Goal: Task Accomplishment & Management: Use online tool/utility

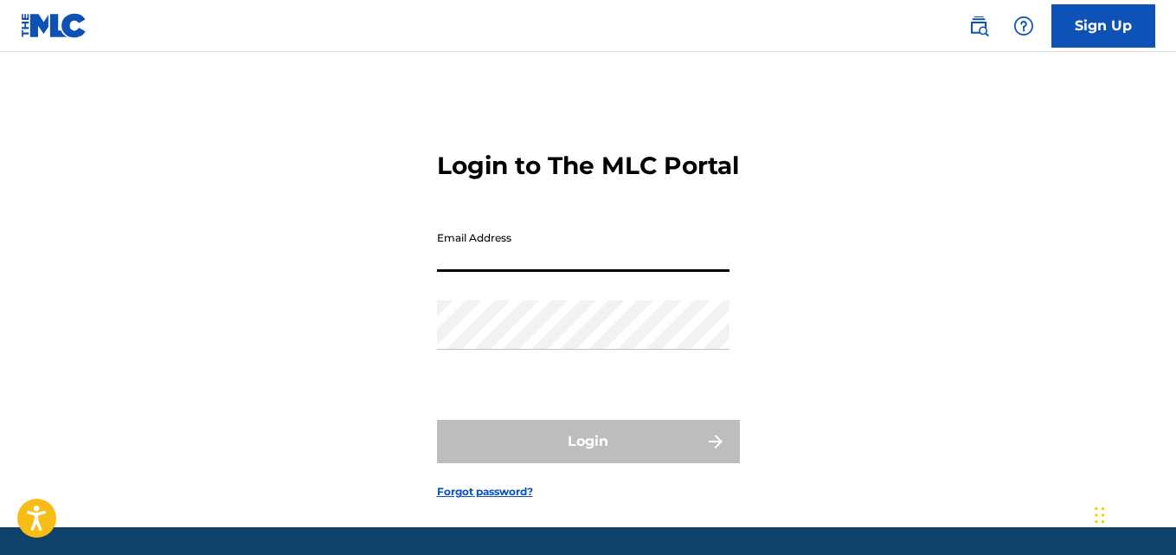
click at [508, 272] on input "Email Address" at bounding box center [583, 246] width 292 height 49
type input "[EMAIL_ADDRESS][DOMAIN_NAME]"
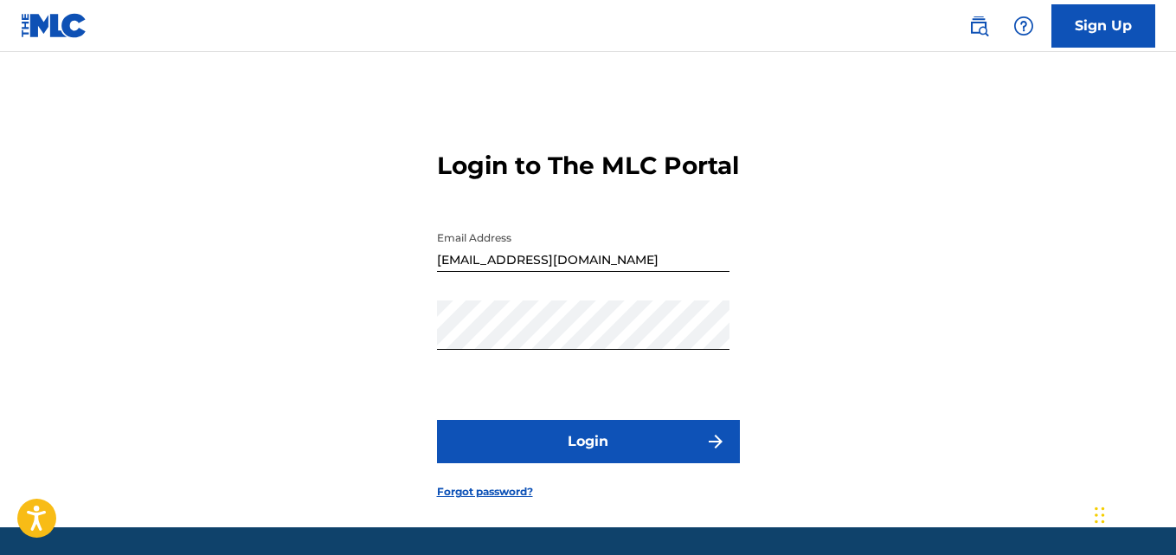
click at [587, 463] on button "Login" at bounding box center [588, 441] width 303 height 43
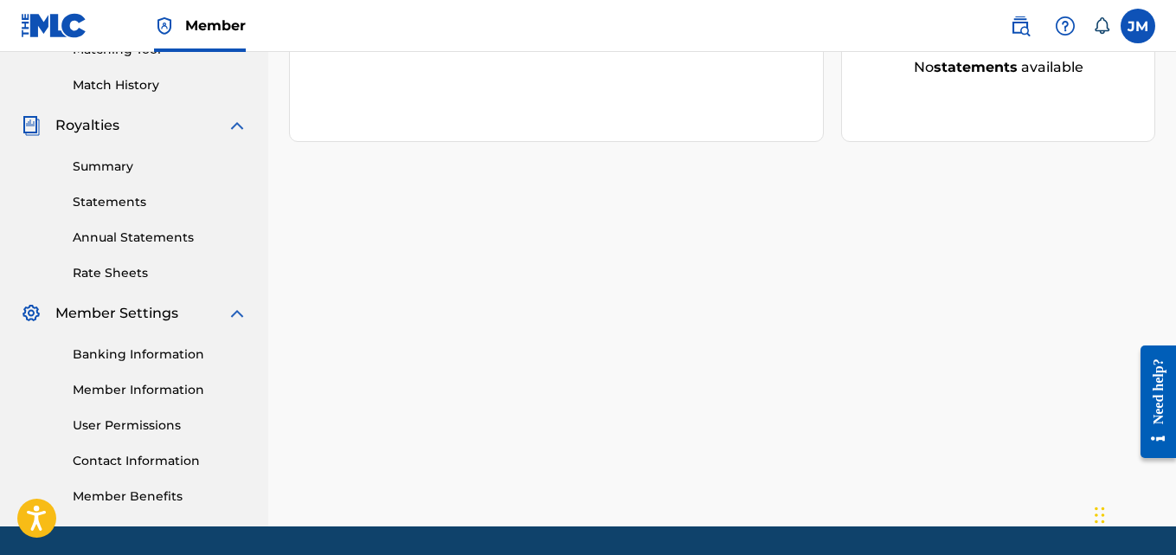
scroll to position [467, 0]
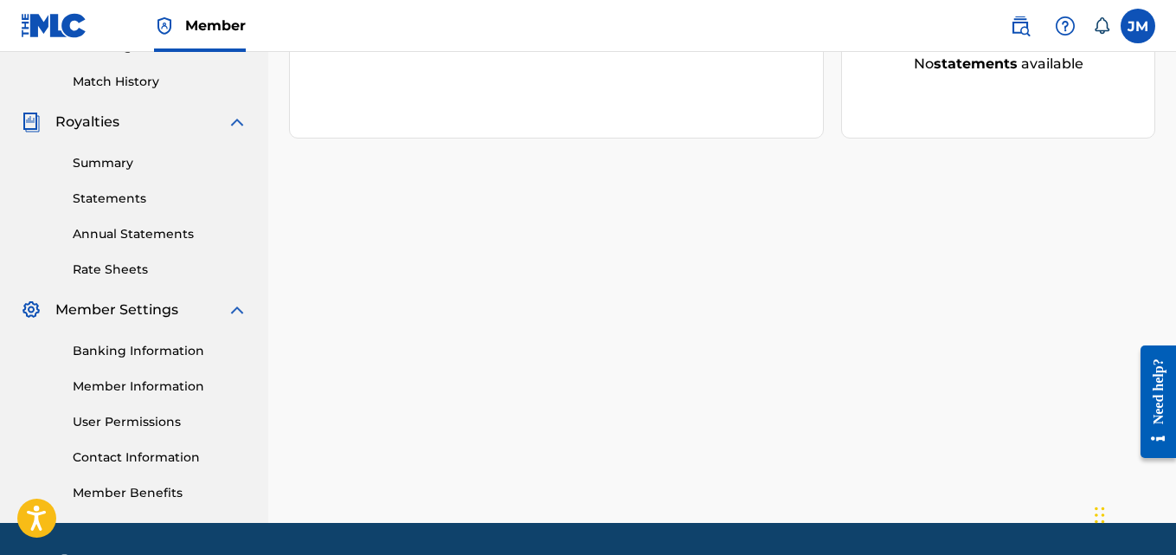
click at [172, 356] on link "Banking Information" at bounding box center [160, 351] width 175 height 18
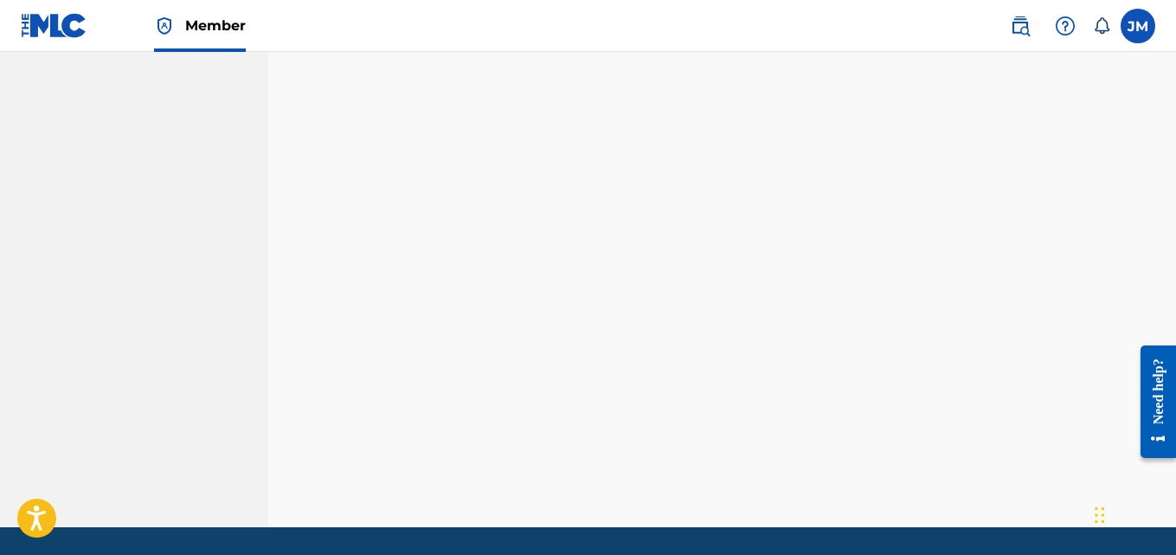
scroll to position [1014, 0]
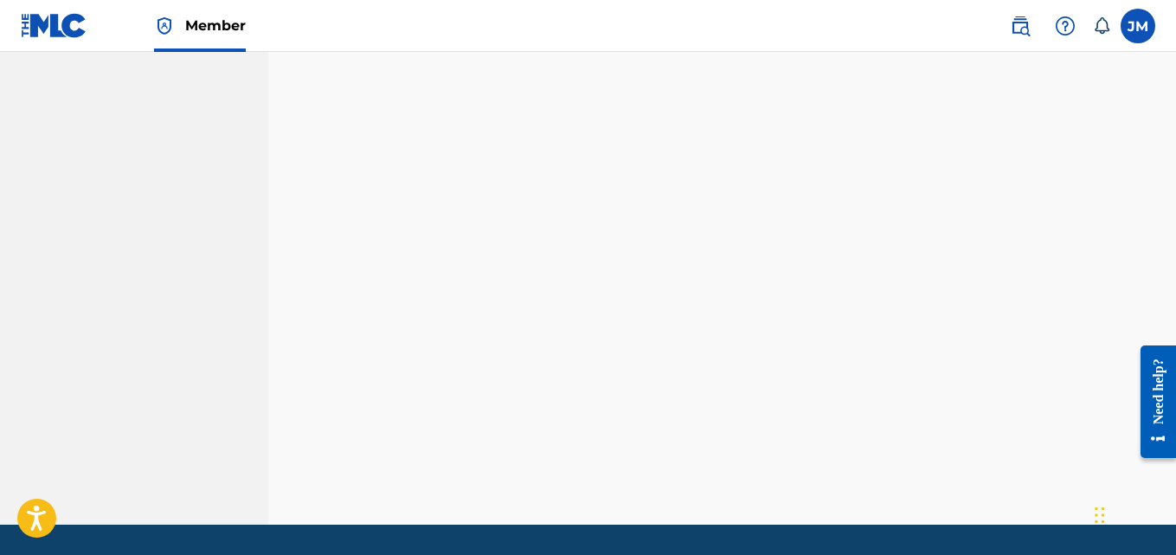
drag, startPoint x: 2305, startPoint y: 580, endPoint x: 1135, endPoint y: 377, distance: 1187.1
click at [1135, 377] on div at bounding box center [1151, 400] width 48 height 139
drag, startPoint x: 1112, startPoint y: 364, endPoint x: 1159, endPoint y: 271, distance: 104.5
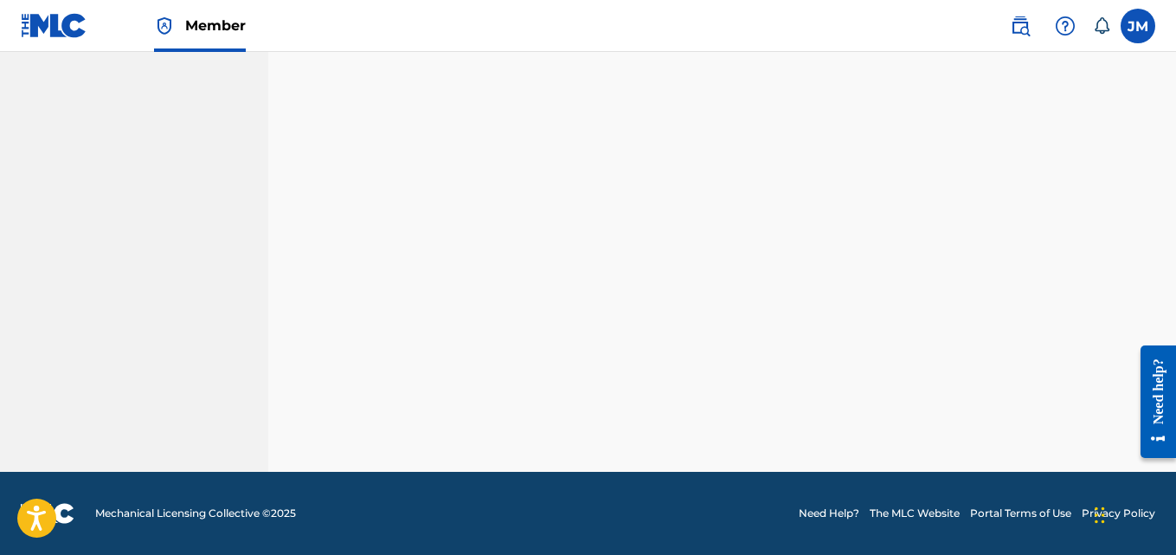
scroll to position [518, 0]
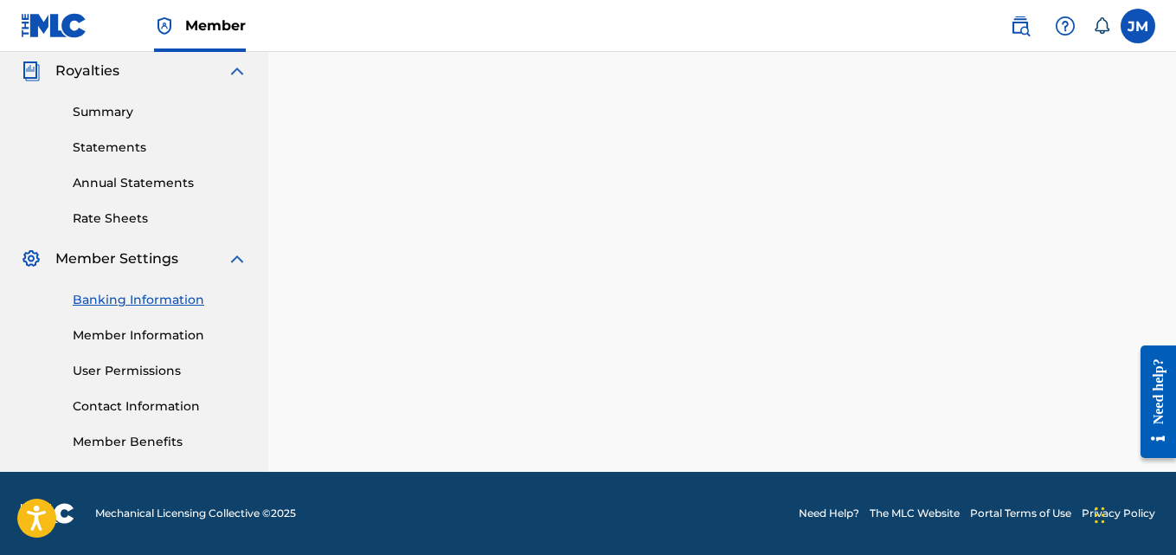
click at [147, 182] on link "Annual Statements" at bounding box center [160, 183] width 175 height 18
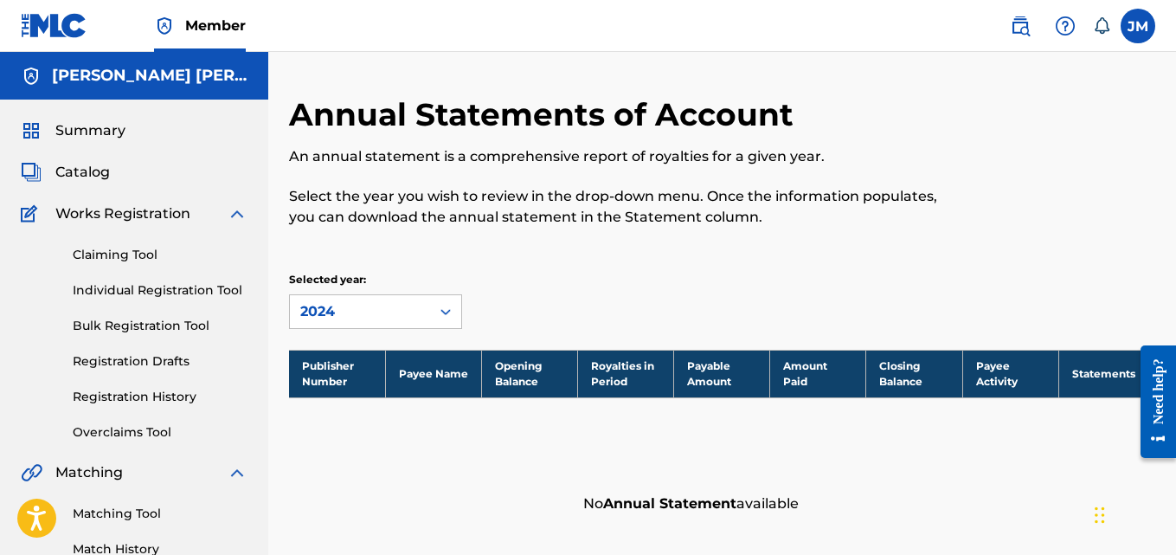
click at [93, 169] on span "Catalog" at bounding box center [82, 172] width 54 height 21
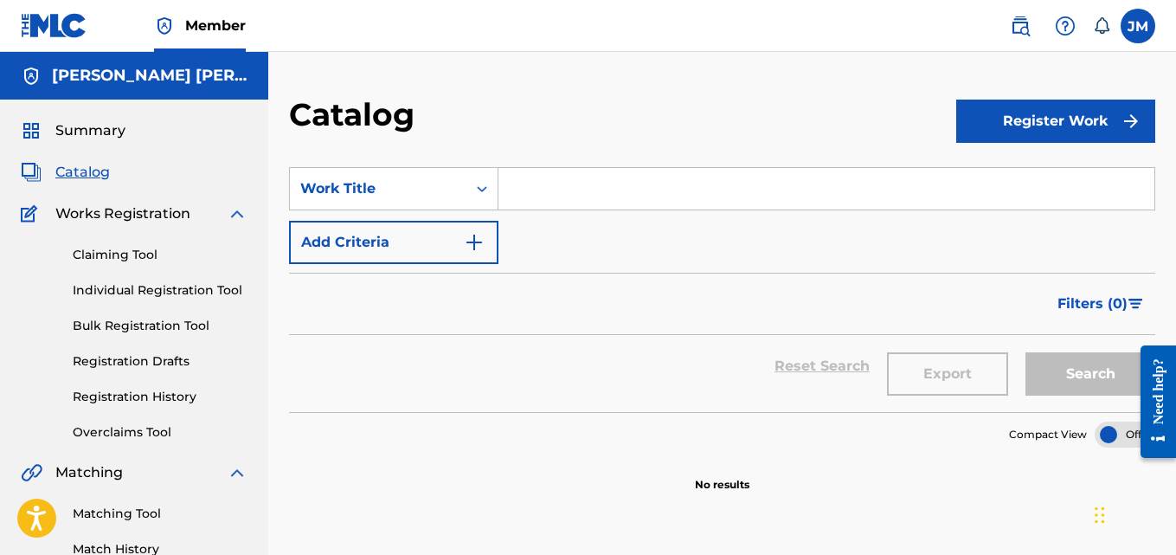
click at [573, 186] on input "Search Form" at bounding box center [826, 189] width 656 height 42
click at [555, 190] on input "Search Form" at bounding box center [826, 189] width 656 height 42
click at [536, 188] on input "Search Form" at bounding box center [826, 189] width 656 height 42
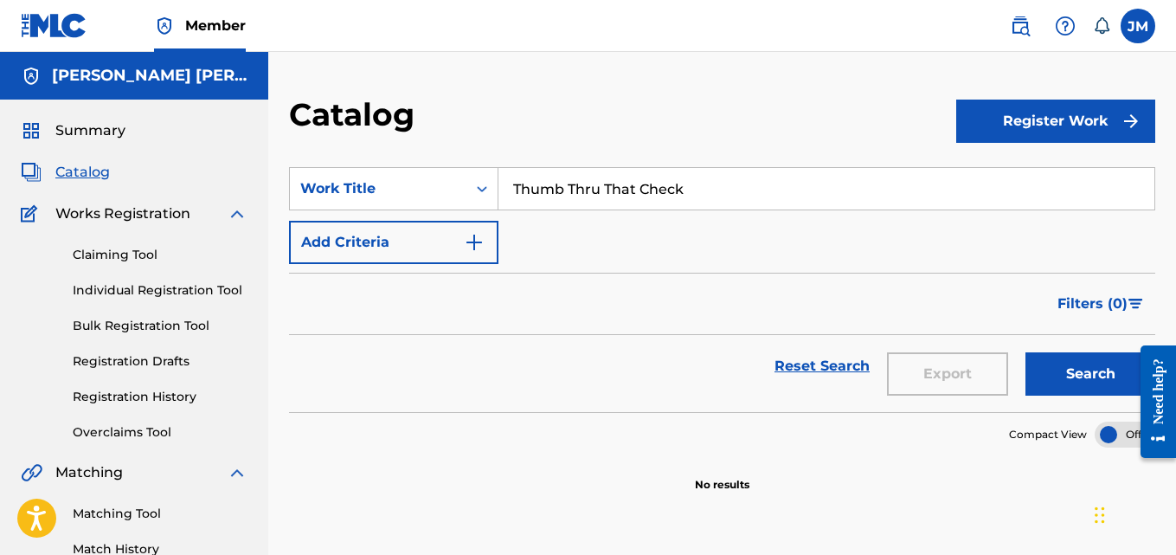
type input "Thumb Thru That Check"
click at [1049, 114] on button "Register Work" at bounding box center [1055, 120] width 199 height 43
click at [1030, 185] on link "Individual" at bounding box center [1055, 178] width 199 height 42
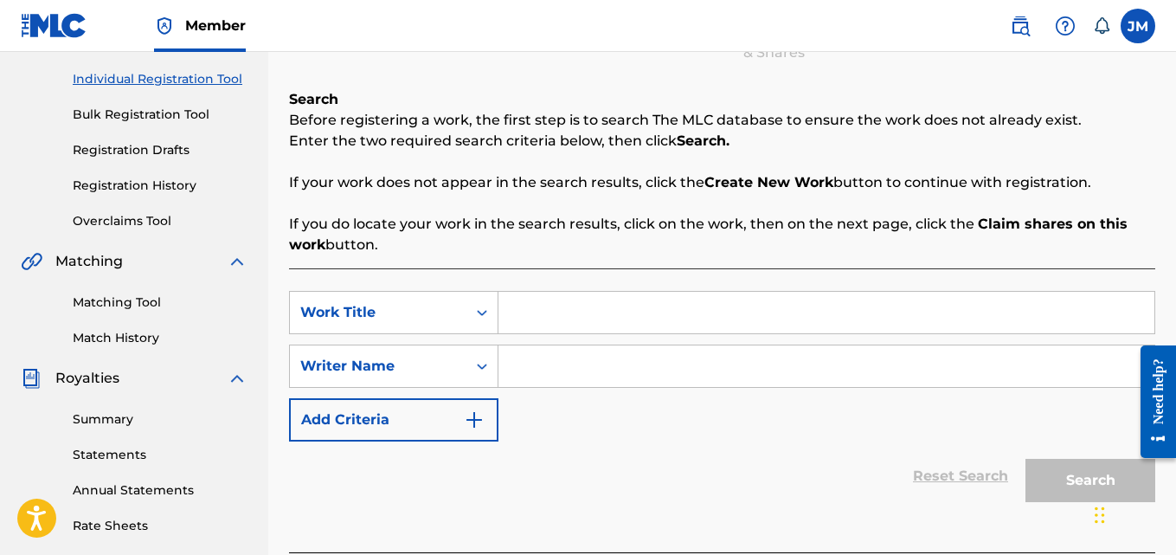
scroll to position [212, 0]
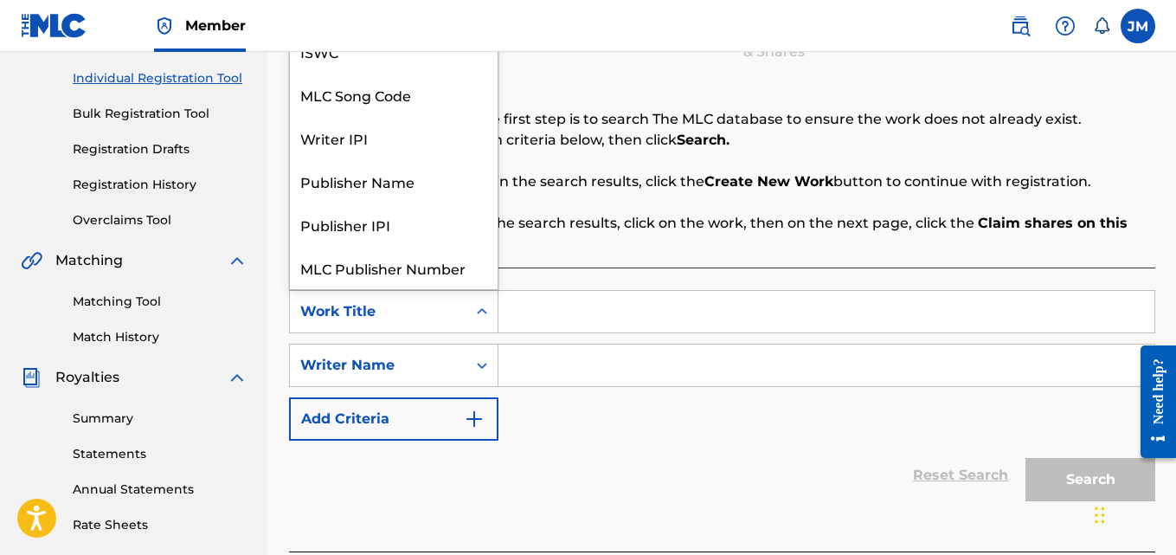
click at [478, 316] on icon "Search Form" at bounding box center [481, 311] width 17 height 17
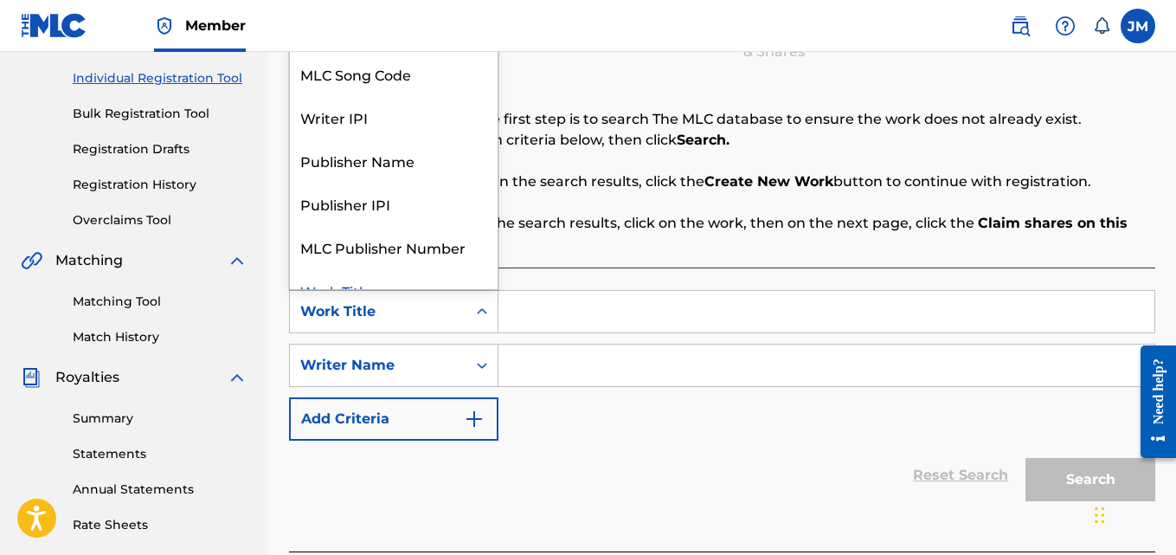
scroll to position [43, 0]
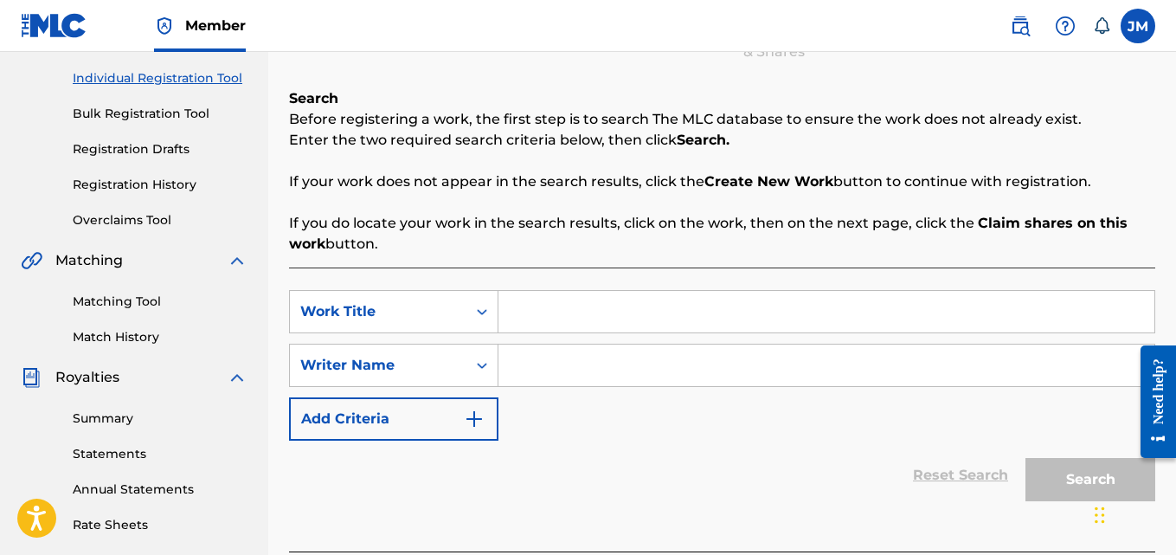
click at [549, 313] on input "Search Form" at bounding box center [826, 312] width 656 height 42
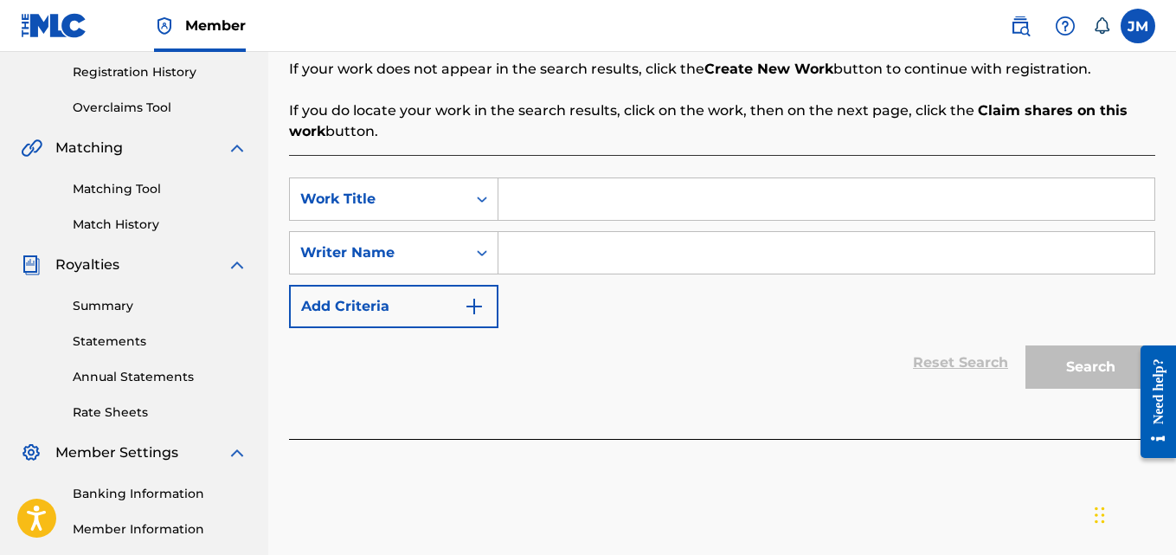
scroll to position [311, 0]
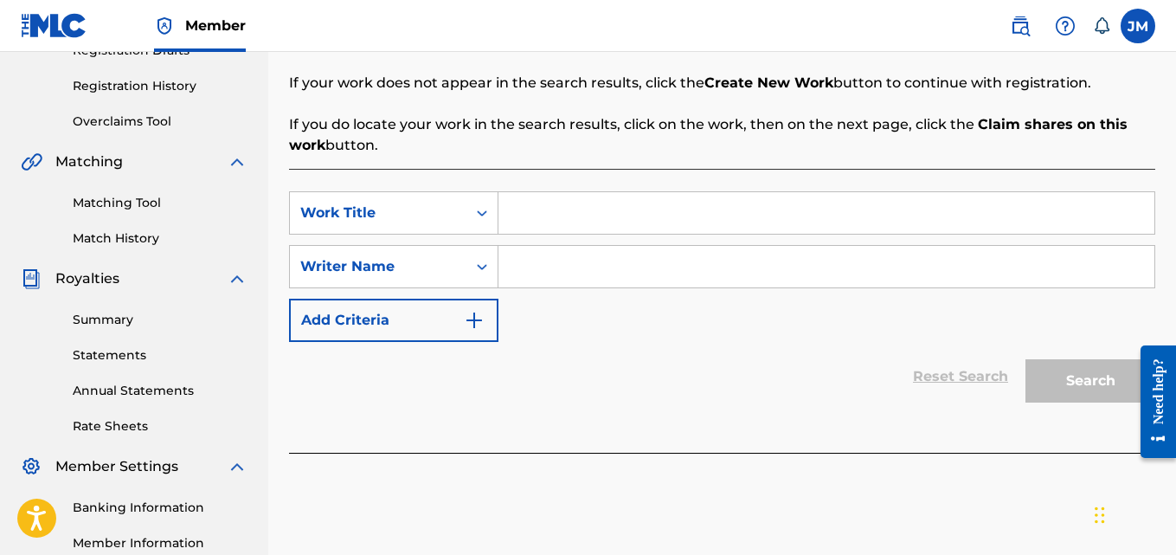
click at [144, 279] on div "Royalties" at bounding box center [134, 278] width 227 height 21
click at [136, 360] on link "Statements" at bounding box center [160, 355] width 175 height 18
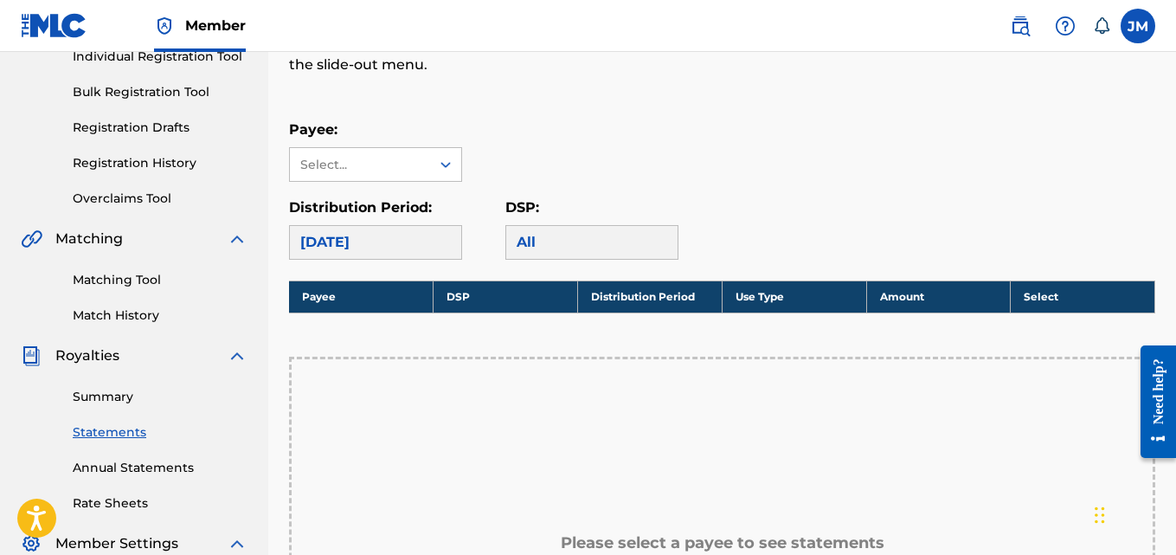
scroll to position [259, 0]
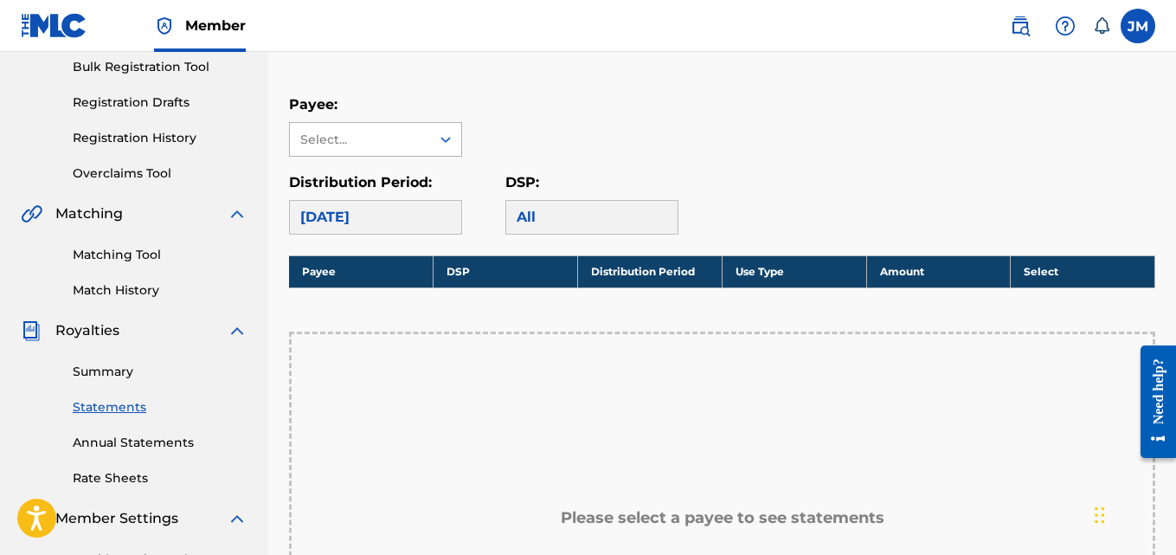
click at [450, 142] on icon at bounding box center [445, 139] width 17 height 17
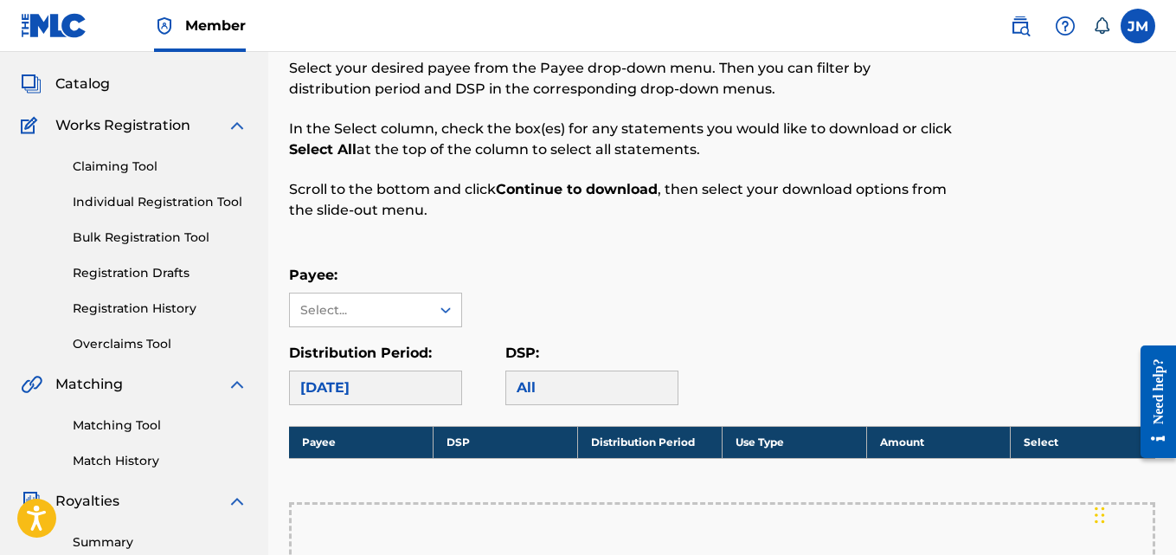
scroll to position [61, 0]
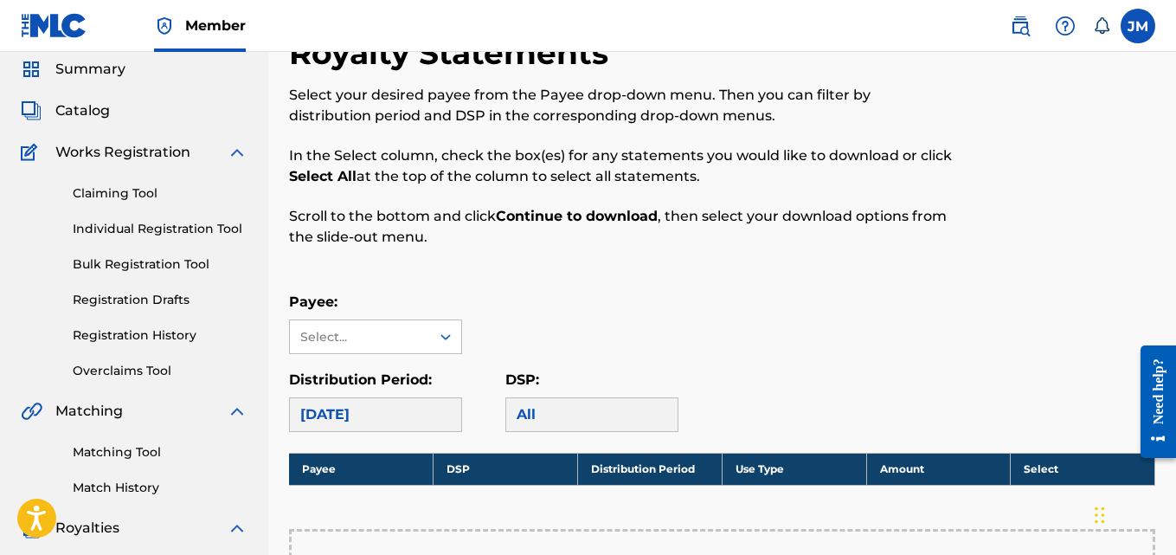
click at [159, 230] on link "Individual Registration Tool" at bounding box center [160, 229] width 175 height 18
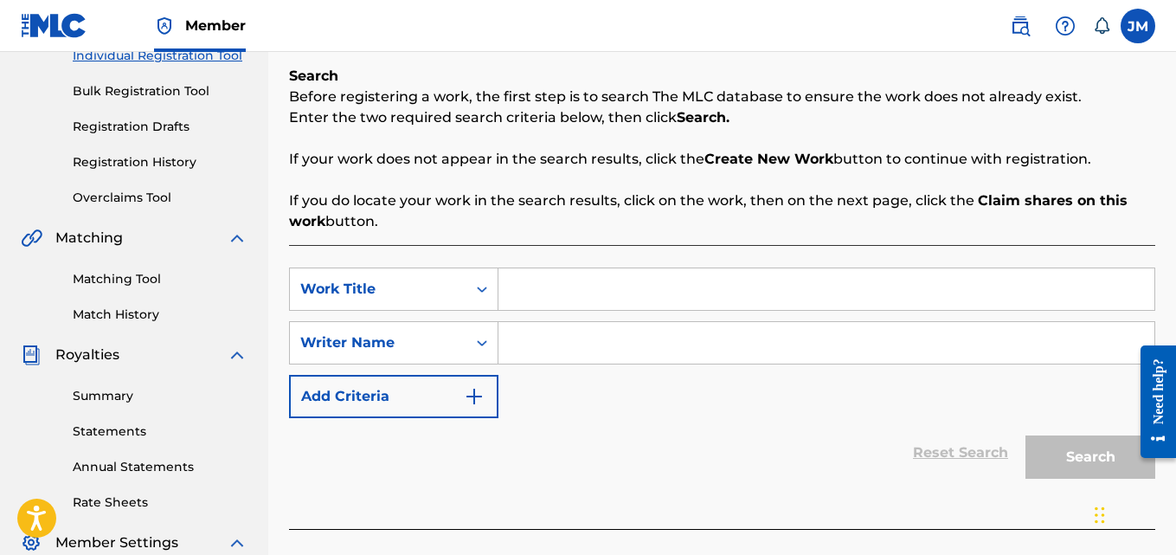
scroll to position [236, 0]
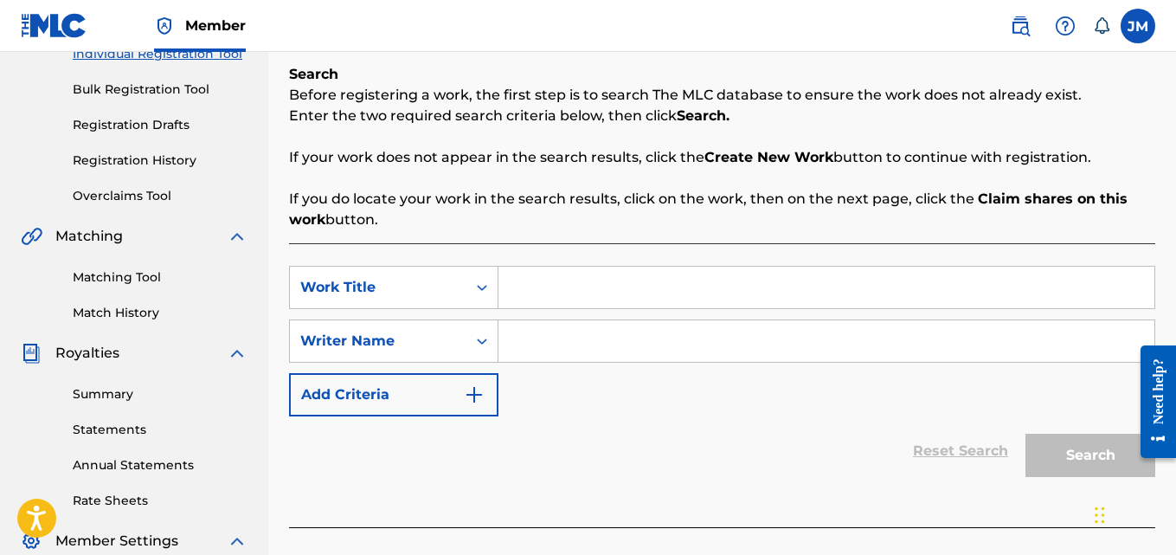
click at [542, 286] on input "Search Form" at bounding box center [826, 287] width 656 height 42
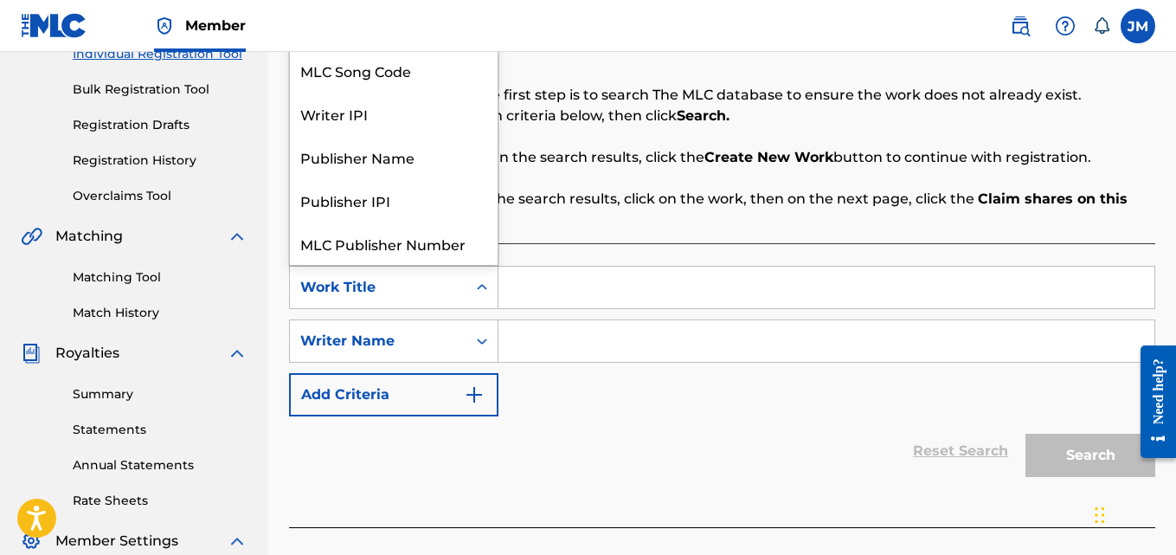
click at [475, 289] on icon "Search Form" at bounding box center [481, 287] width 17 height 17
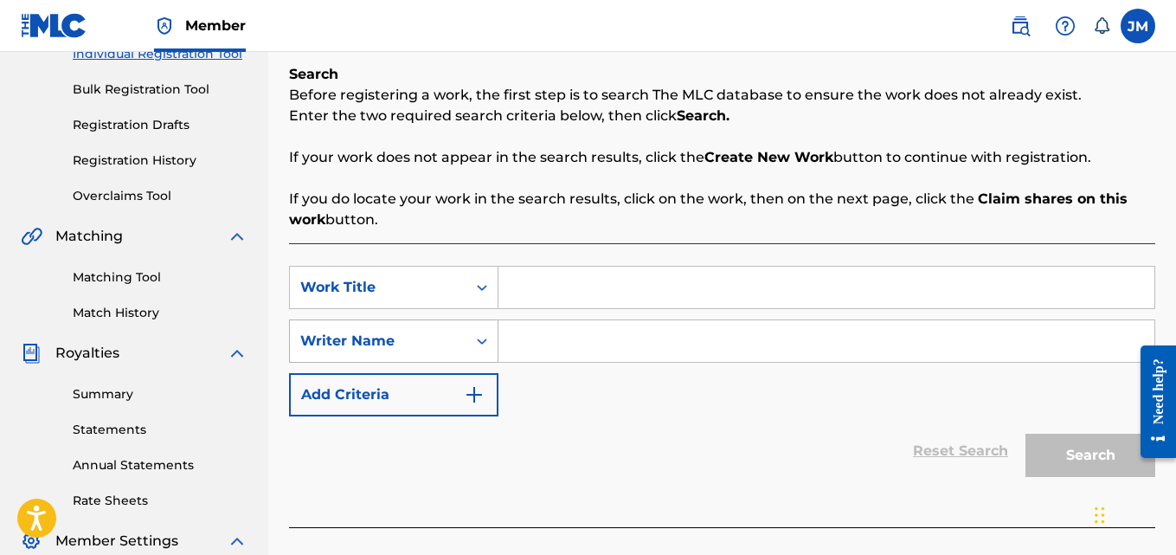
click at [481, 344] on icon "Search Form" at bounding box center [481, 340] width 17 height 17
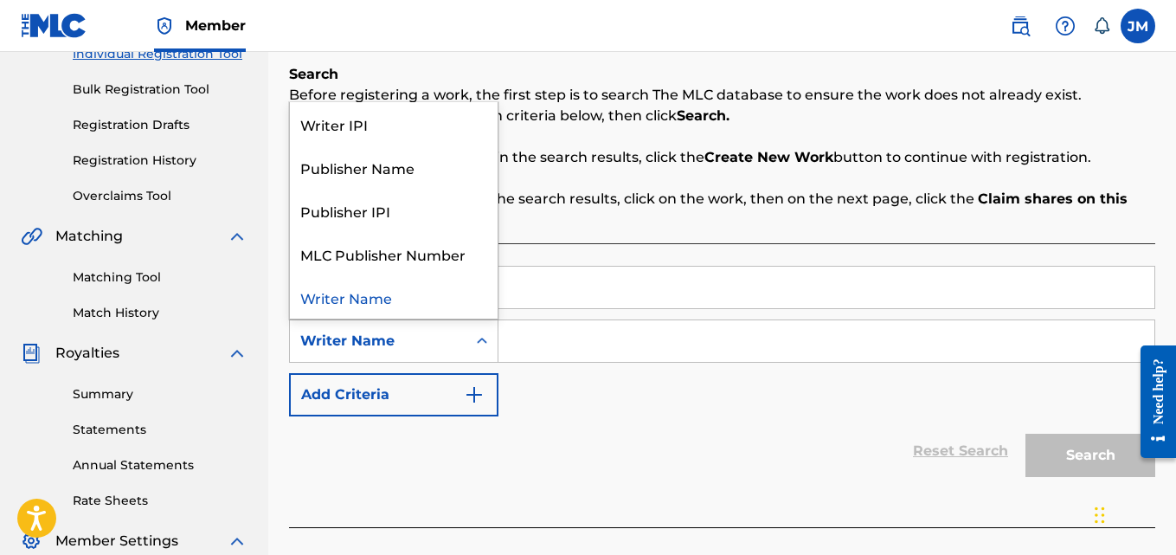
click at [481, 344] on icon "Search Form" at bounding box center [481, 340] width 17 height 17
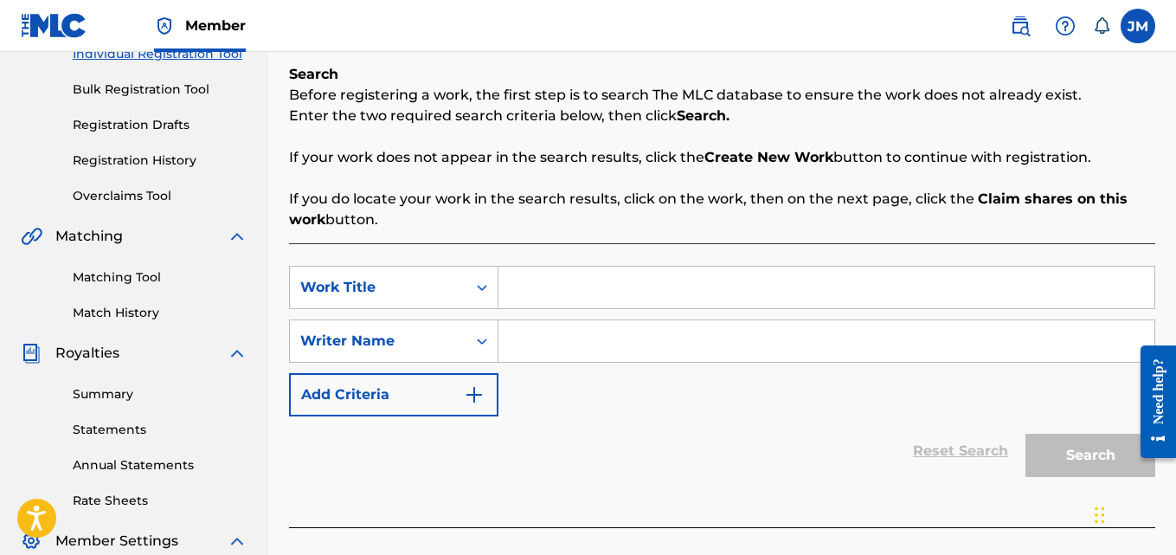
click at [127, 274] on link "Matching Tool" at bounding box center [160, 277] width 175 height 18
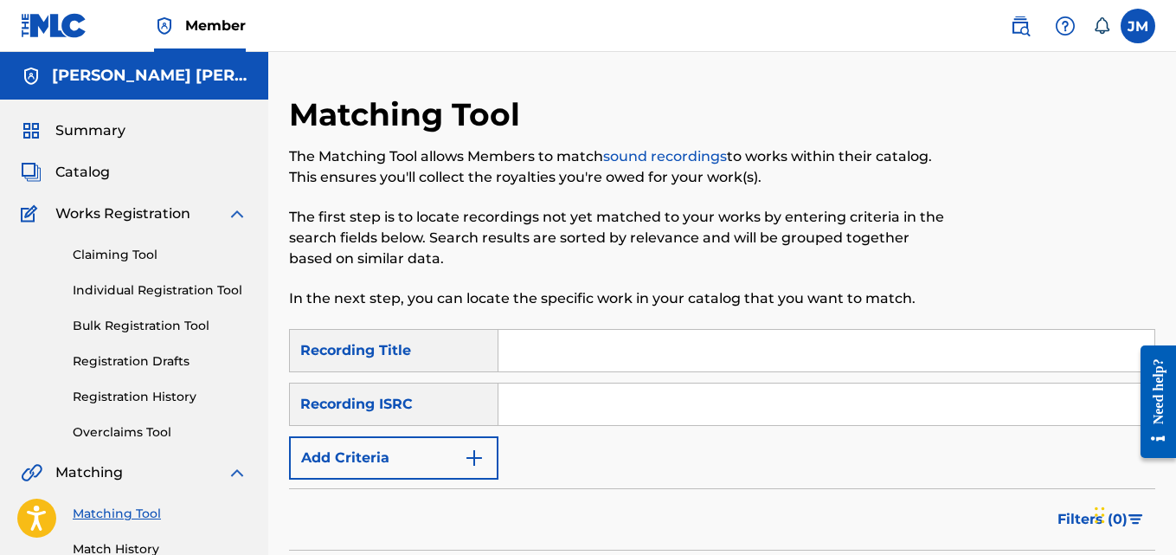
click at [528, 345] on input "Search Form" at bounding box center [826, 351] width 656 height 42
click at [518, 407] on input "Search Form" at bounding box center [826, 404] width 656 height 42
click at [521, 351] on input "Search Form" at bounding box center [826, 351] width 656 height 42
click at [132, 429] on link "Overclaims Tool" at bounding box center [160, 432] width 175 height 18
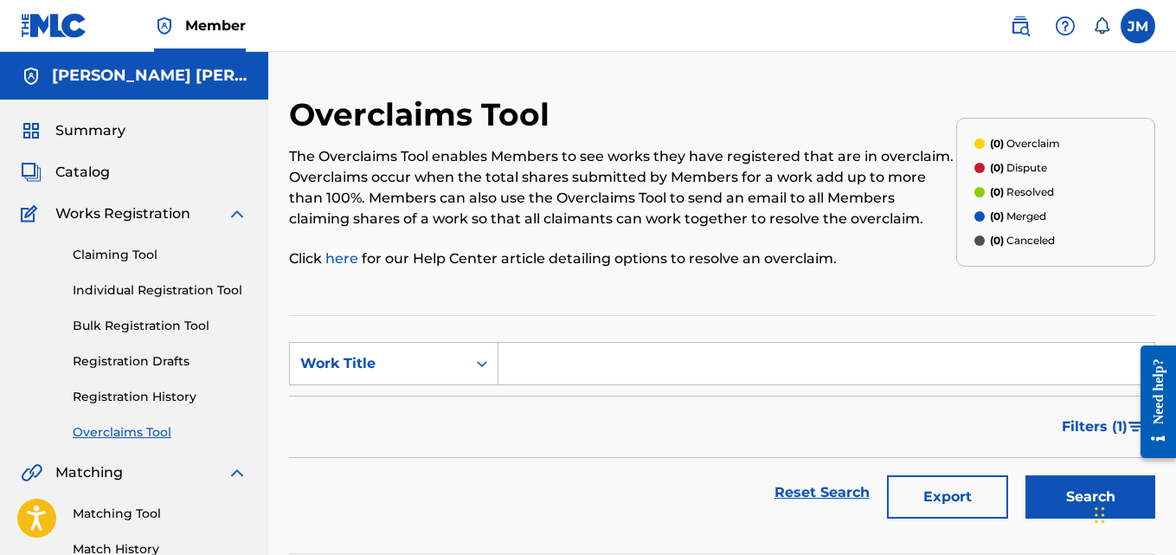
click at [125, 213] on span "Works Registration" at bounding box center [122, 213] width 135 height 21
click at [140, 254] on link "Claiming Tool" at bounding box center [160, 255] width 175 height 18
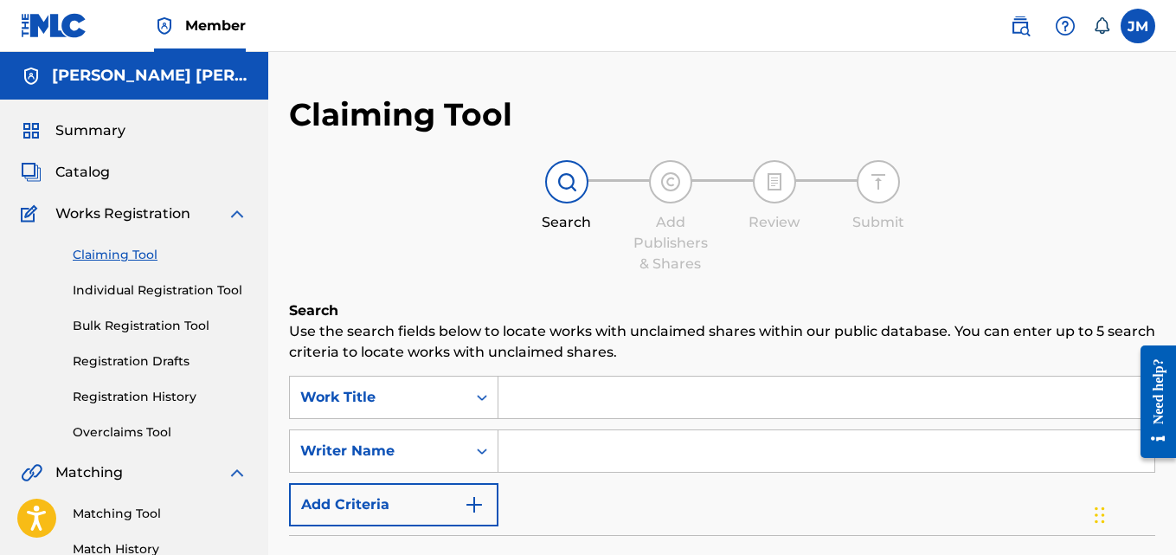
click at [140, 506] on link "Matching Tool" at bounding box center [160, 513] width 175 height 18
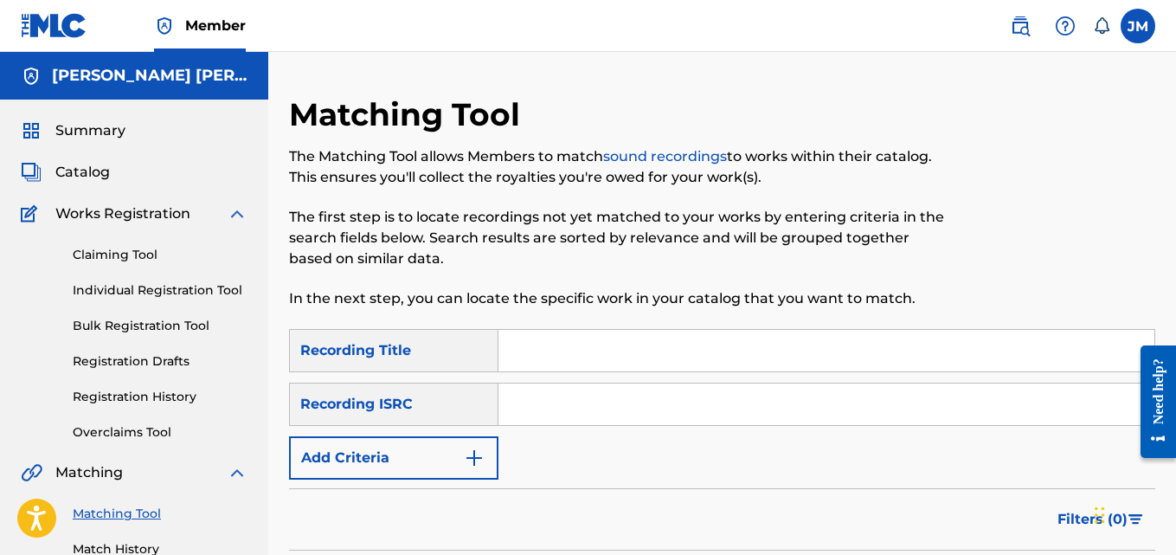
click at [604, 356] on input "Search Form" at bounding box center [826, 351] width 656 height 42
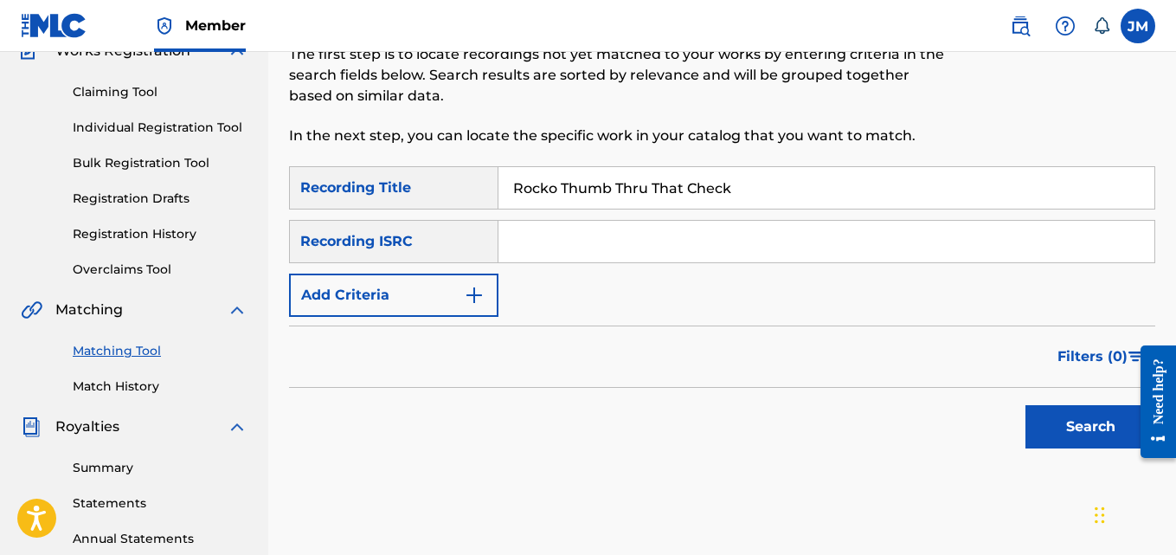
scroll to position [269, 0]
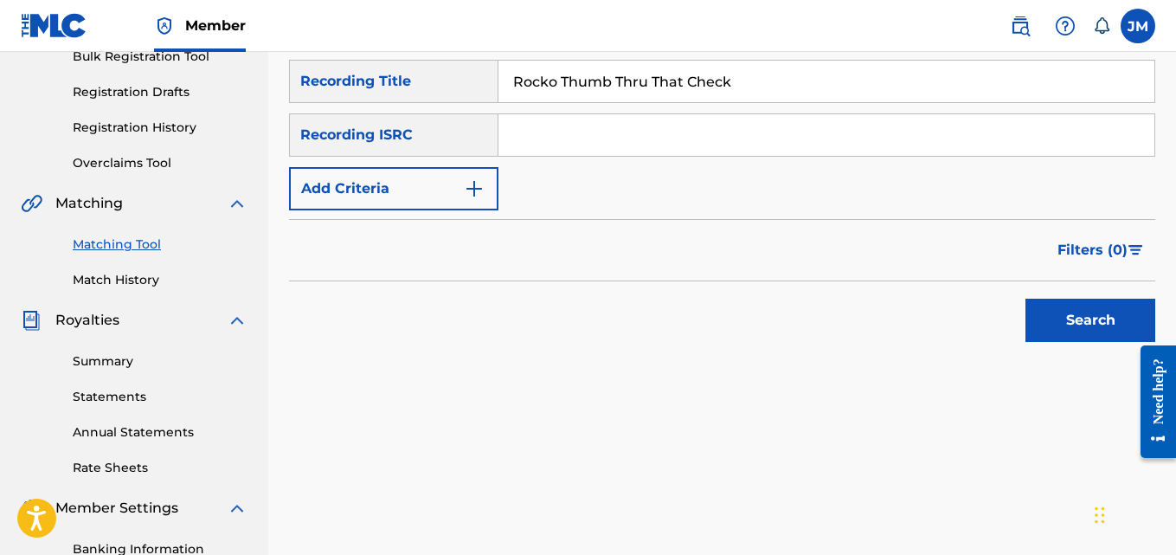
type input "Rocko Thumb Thru That Check"
click at [1075, 316] on button "Search" at bounding box center [1090, 319] width 130 height 43
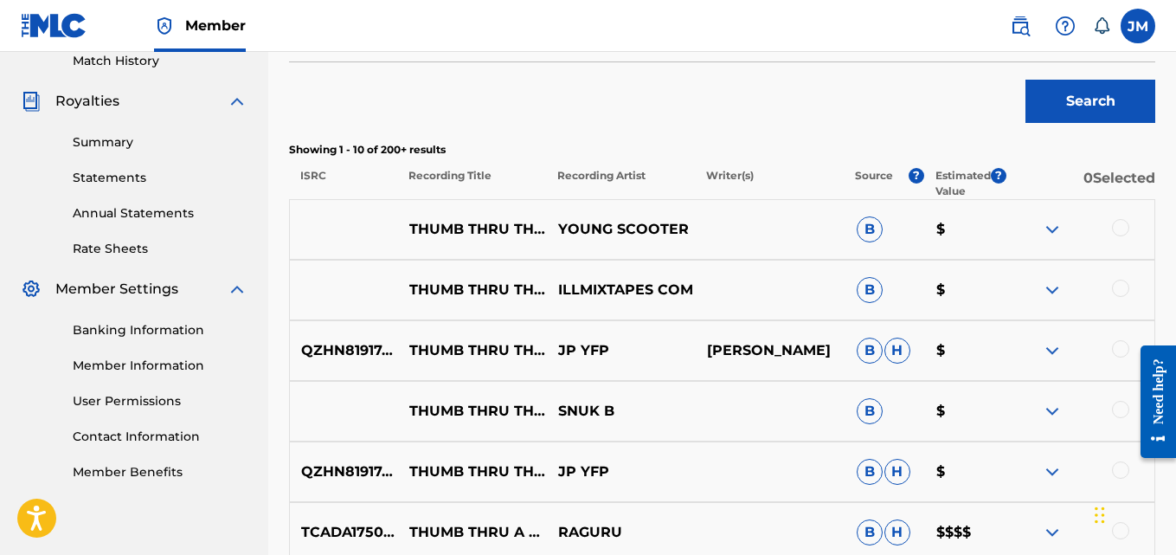
scroll to position [549, 0]
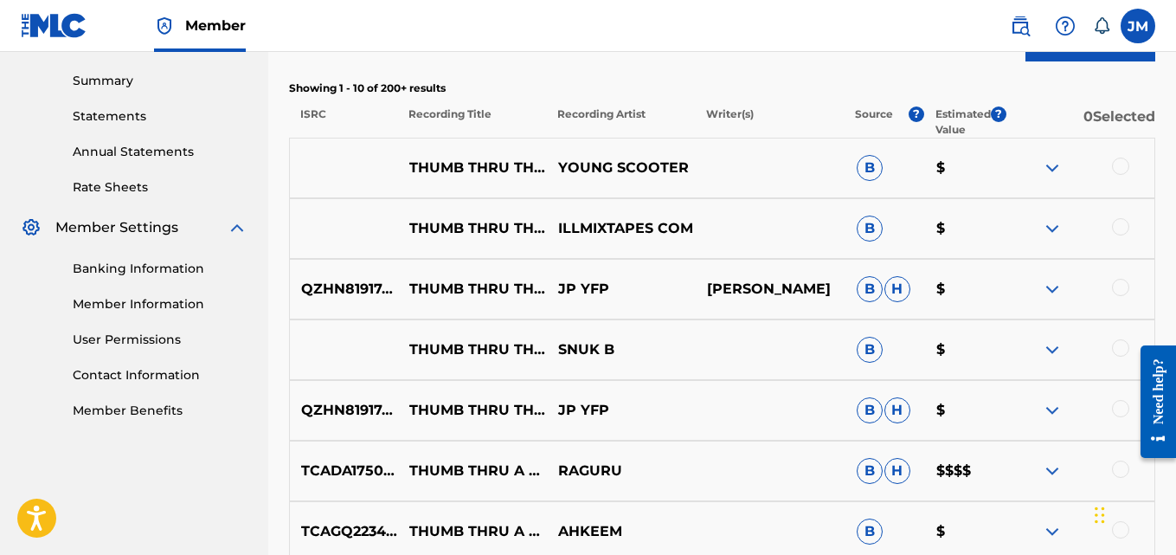
click at [942, 167] on p "$" at bounding box center [965, 167] width 80 height 21
click at [969, 174] on p "$" at bounding box center [965, 167] width 80 height 21
click at [1049, 168] on img at bounding box center [1052, 167] width 21 height 21
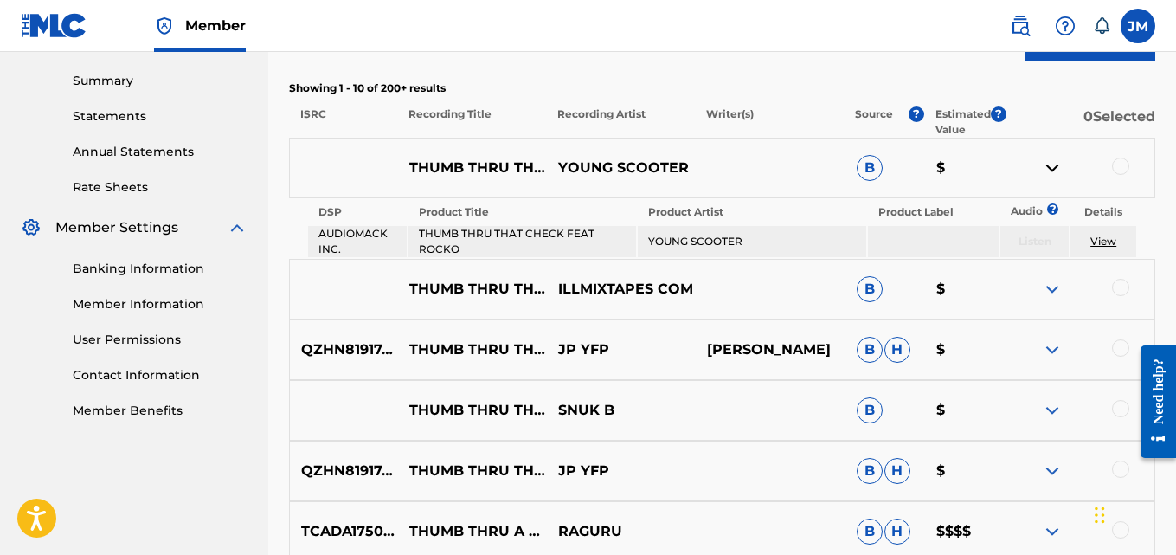
click at [1054, 289] on img at bounding box center [1052, 289] width 21 height 21
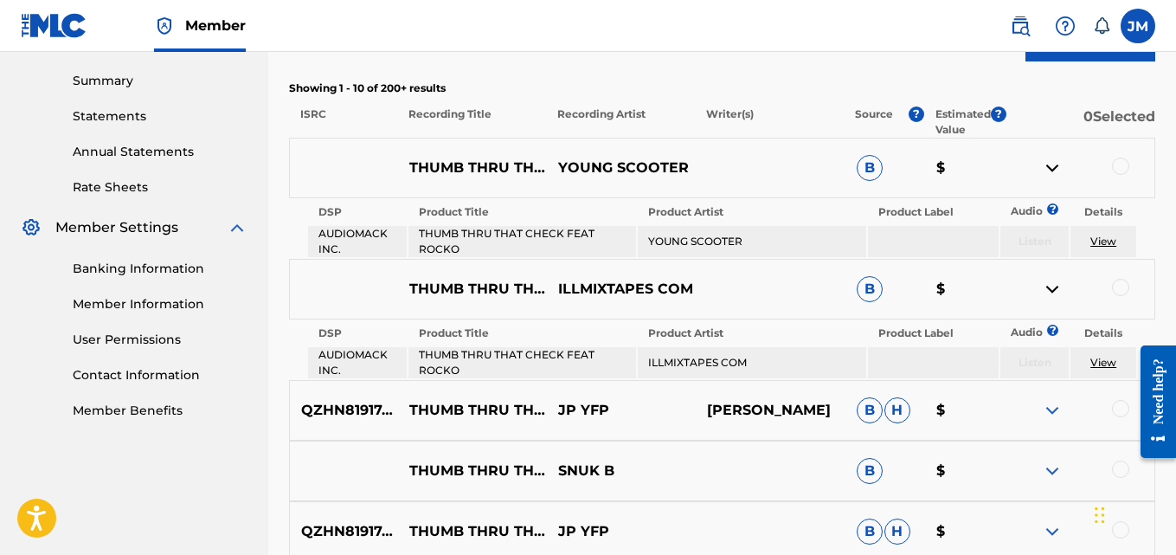
click at [1054, 289] on img at bounding box center [1052, 289] width 21 height 21
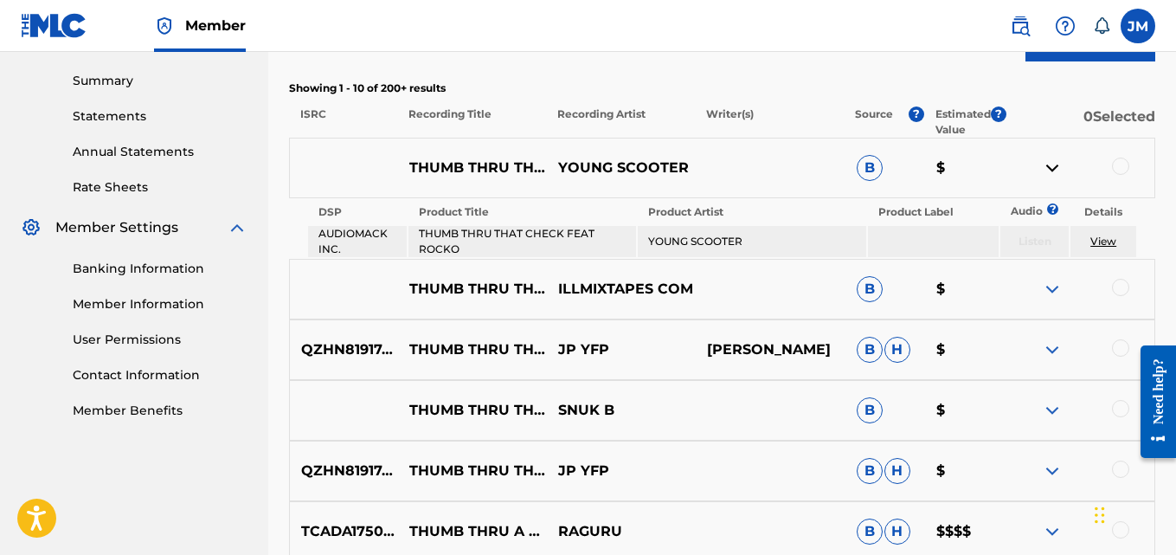
click at [1120, 164] on div at bounding box center [1120, 165] width 17 height 17
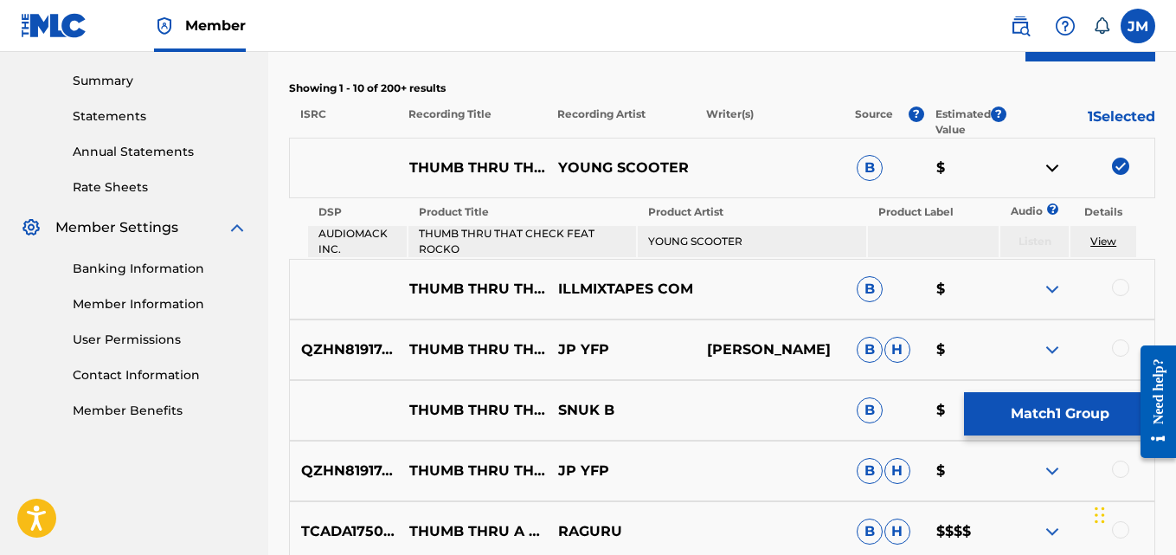
click at [1127, 287] on div at bounding box center [1120, 287] width 17 height 17
click at [1049, 353] on img at bounding box center [1052, 349] width 21 height 21
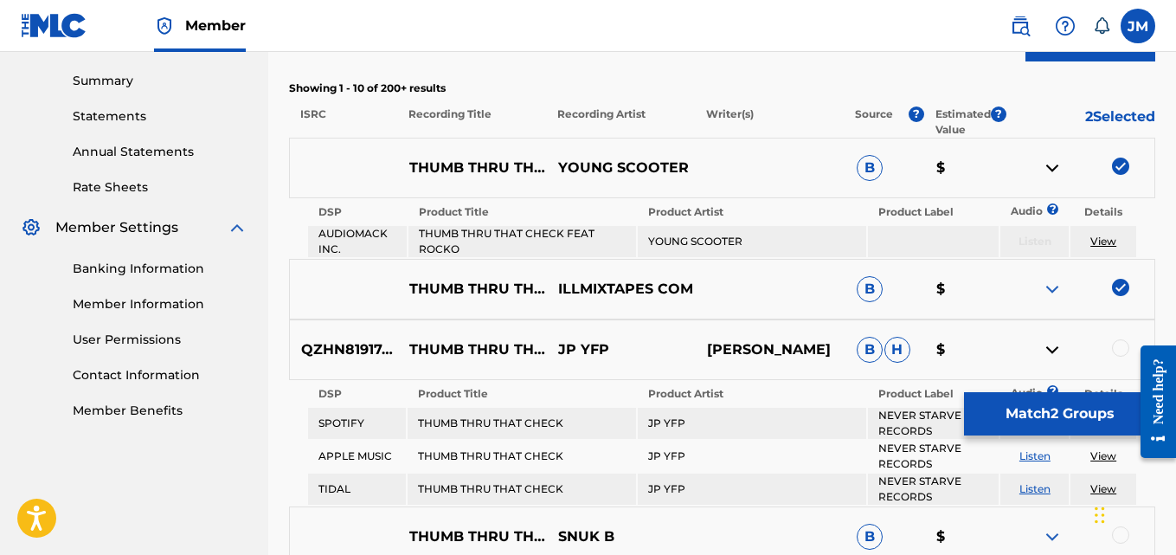
click at [1119, 346] on div at bounding box center [1120, 347] width 17 height 17
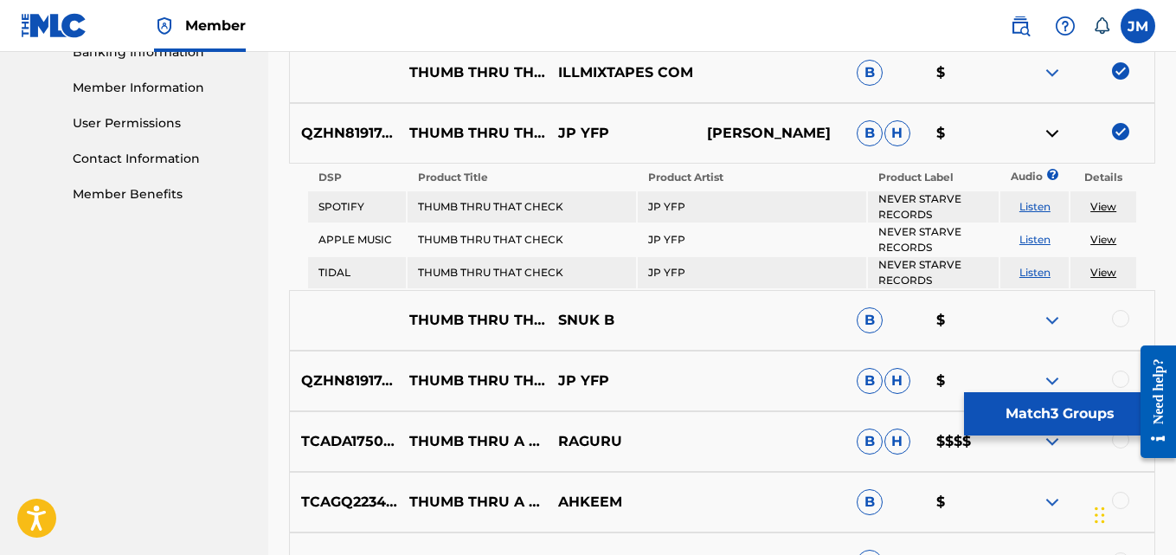
scroll to position [779, 0]
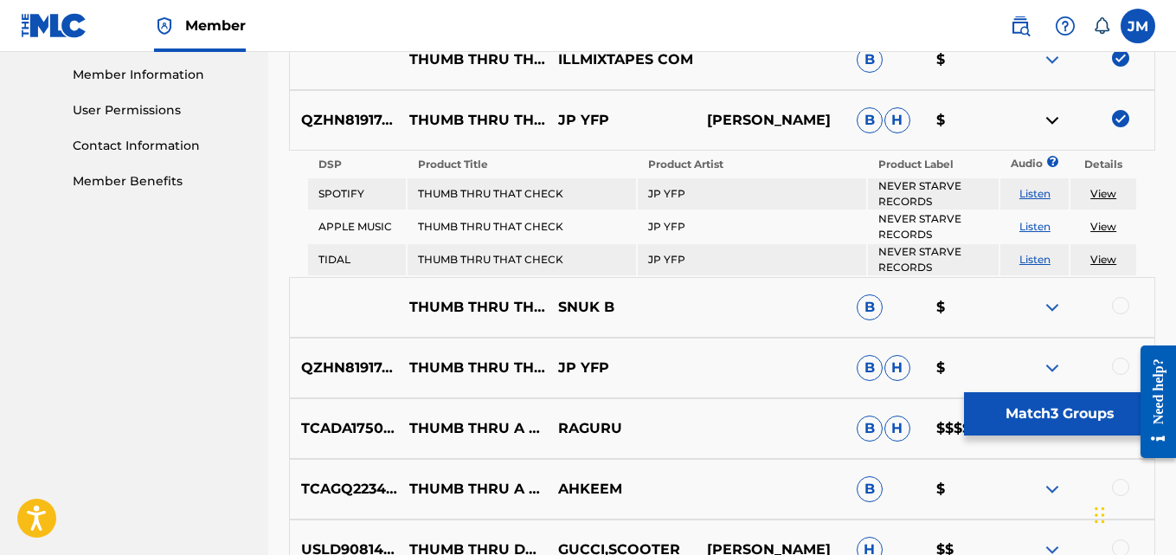
click at [1033, 189] on link "Listen" at bounding box center [1034, 193] width 31 height 13
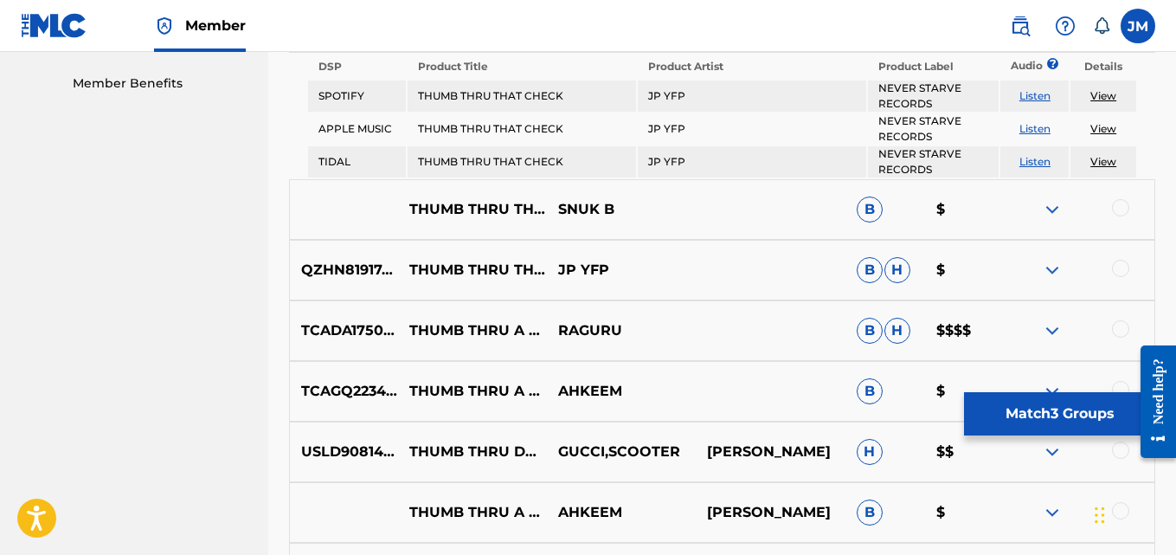
scroll to position [881, 0]
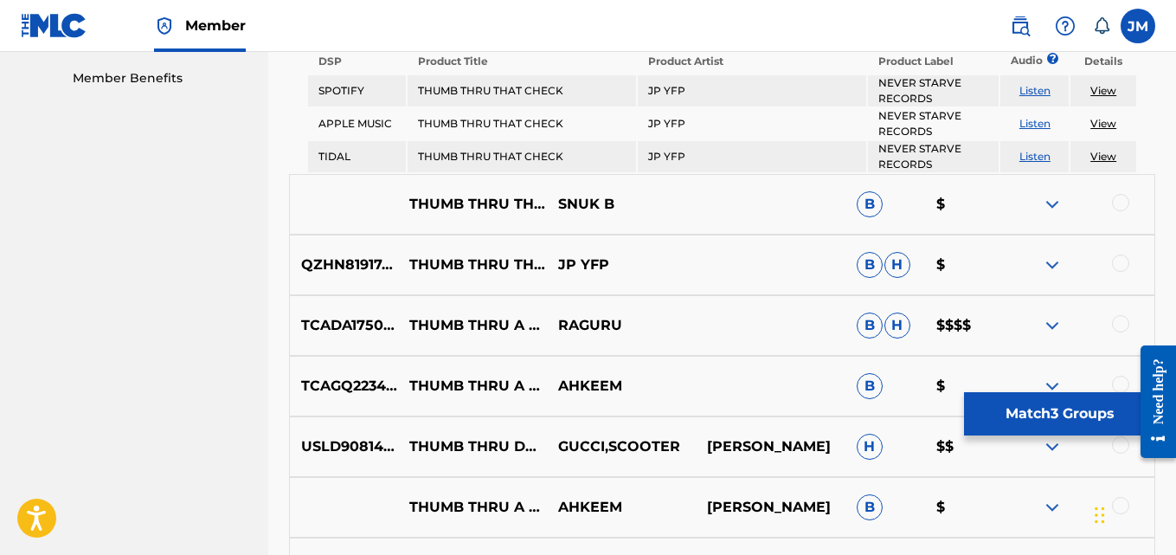
click at [1044, 211] on img at bounding box center [1052, 204] width 21 height 21
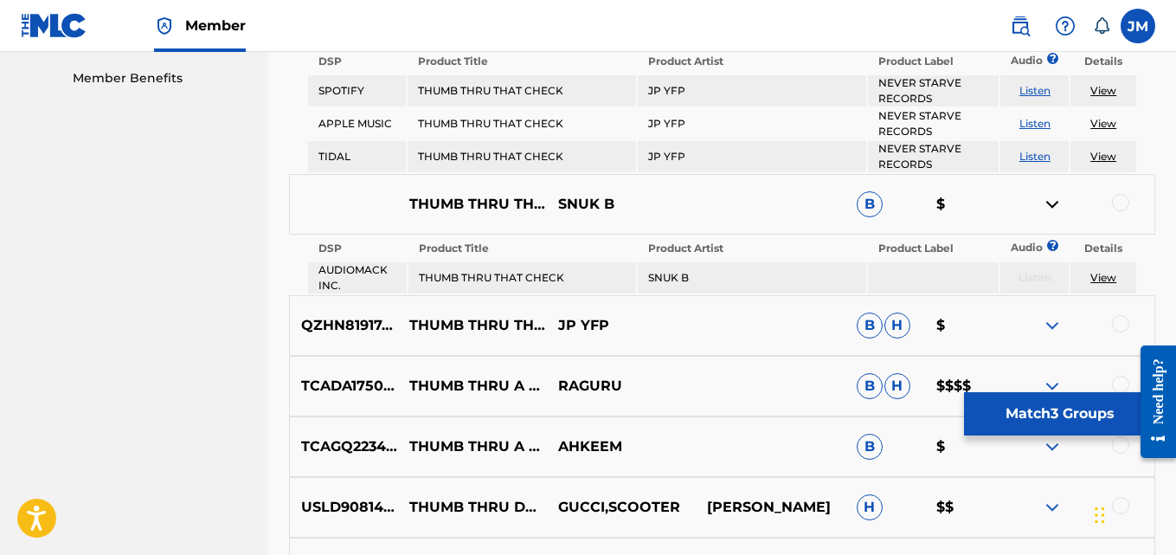
click at [1124, 208] on div at bounding box center [1120, 202] width 17 height 17
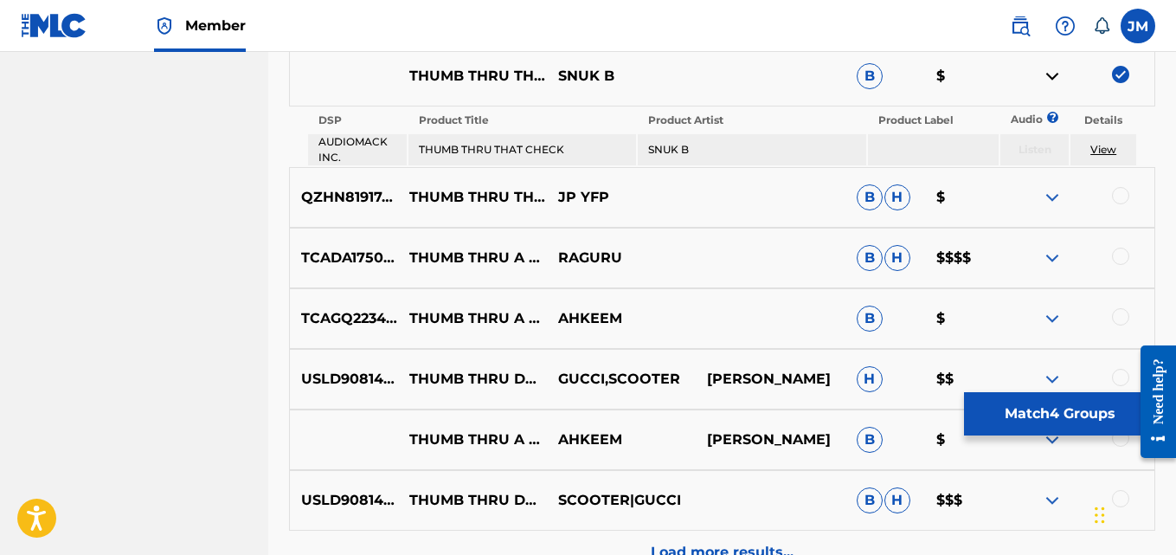
scroll to position [1026, 0]
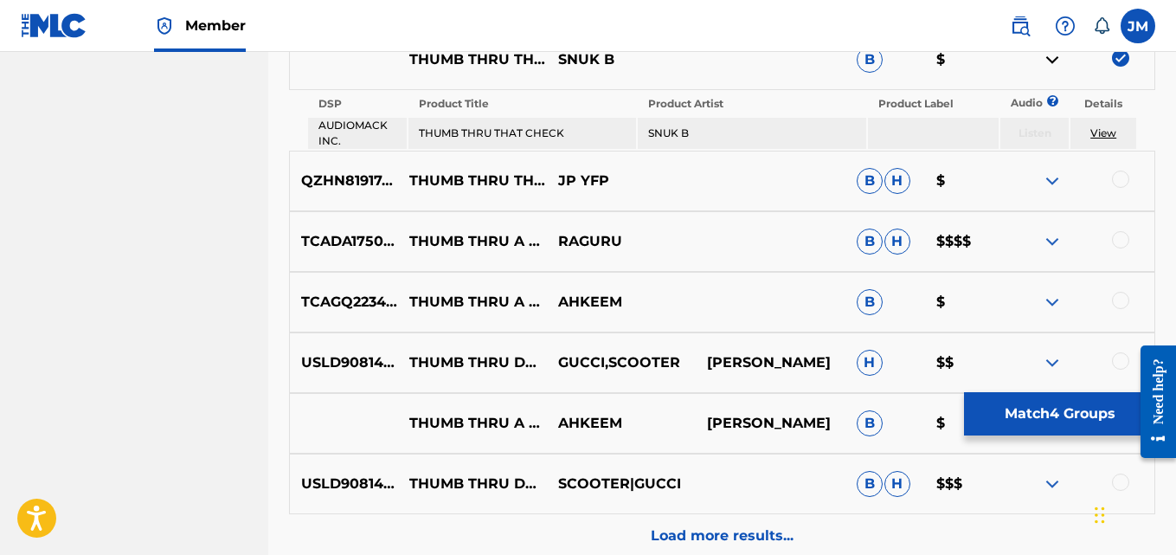
click at [1116, 175] on div at bounding box center [1120, 178] width 17 height 17
click at [1114, 240] on div at bounding box center [1120, 239] width 17 height 17
click at [1112, 314] on div "TCAGQ2234820 THUMB THRU A CHECK AHKEEM B $" at bounding box center [722, 302] width 866 height 61
click at [1122, 303] on div at bounding box center [1120, 300] width 17 height 17
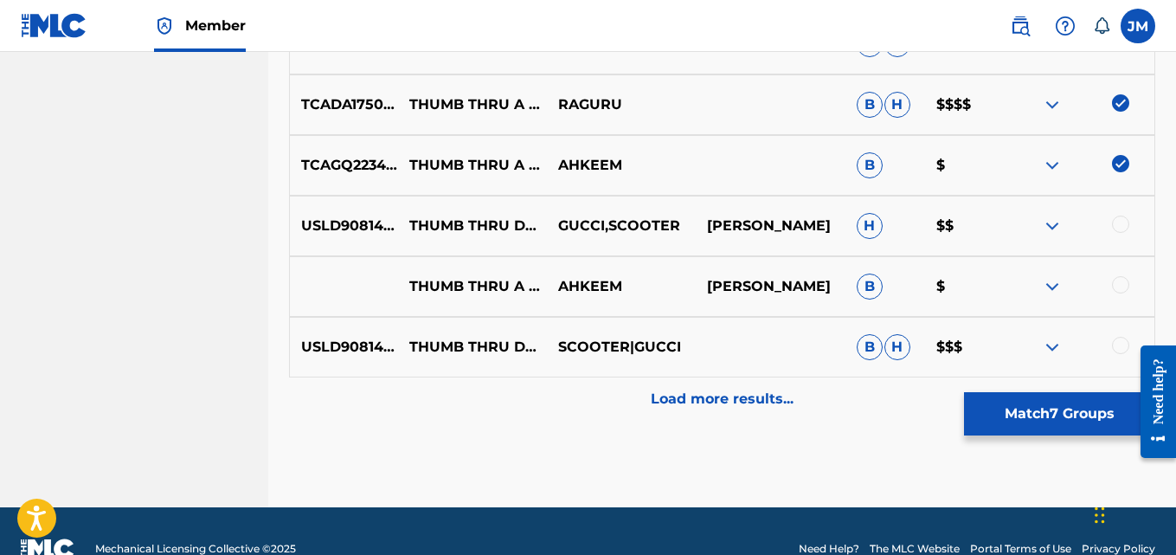
scroll to position [1174, 0]
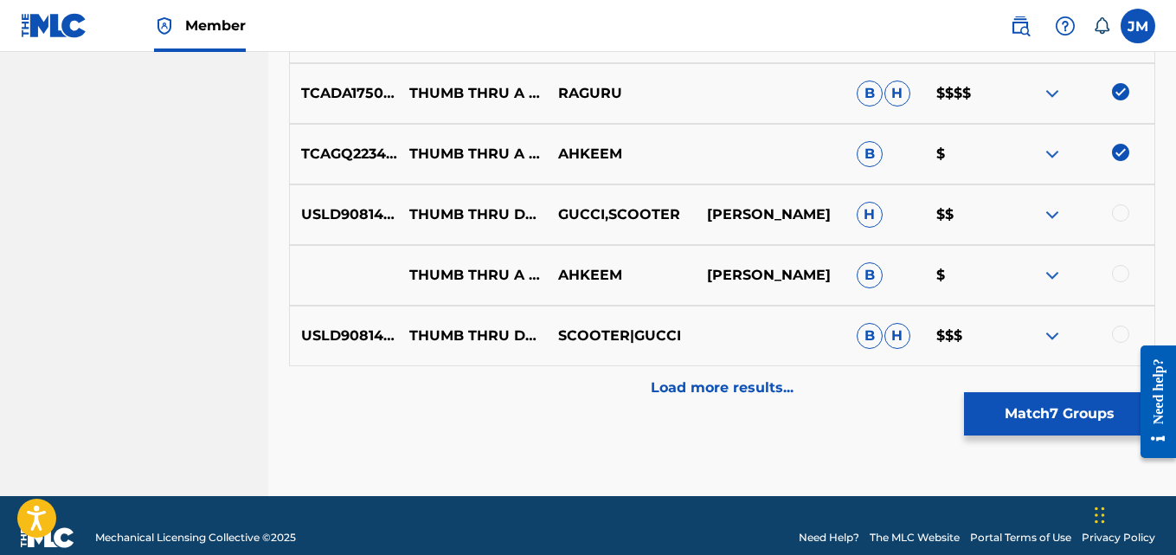
click at [1123, 213] on div at bounding box center [1120, 212] width 17 height 17
click at [1122, 271] on div at bounding box center [1120, 273] width 17 height 17
click at [1119, 337] on div at bounding box center [1120, 333] width 17 height 17
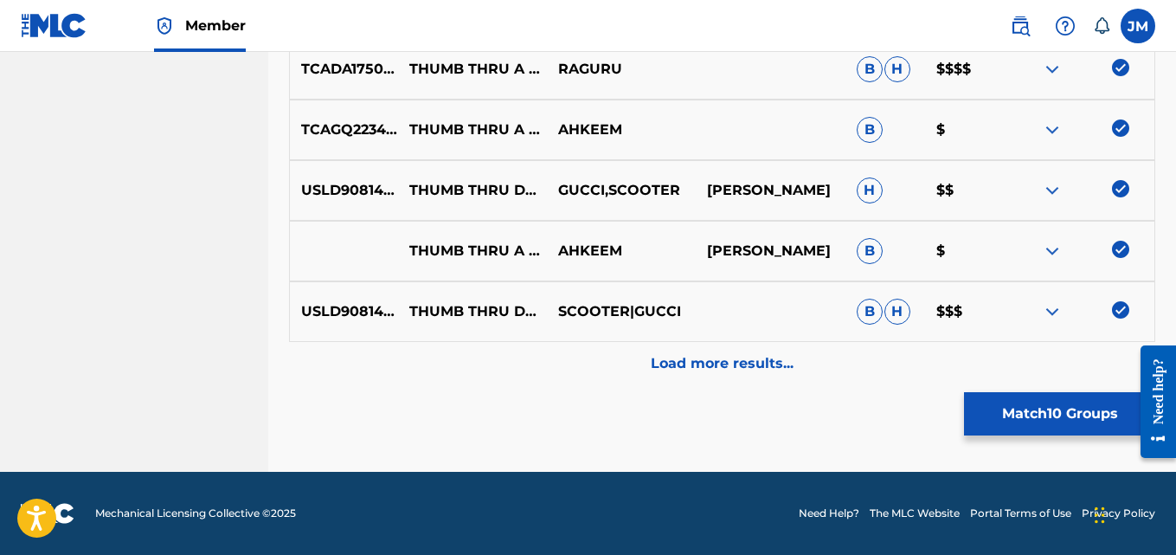
click at [721, 357] on p "Load more results..." at bounding box center [722, 363] width 143 height 21
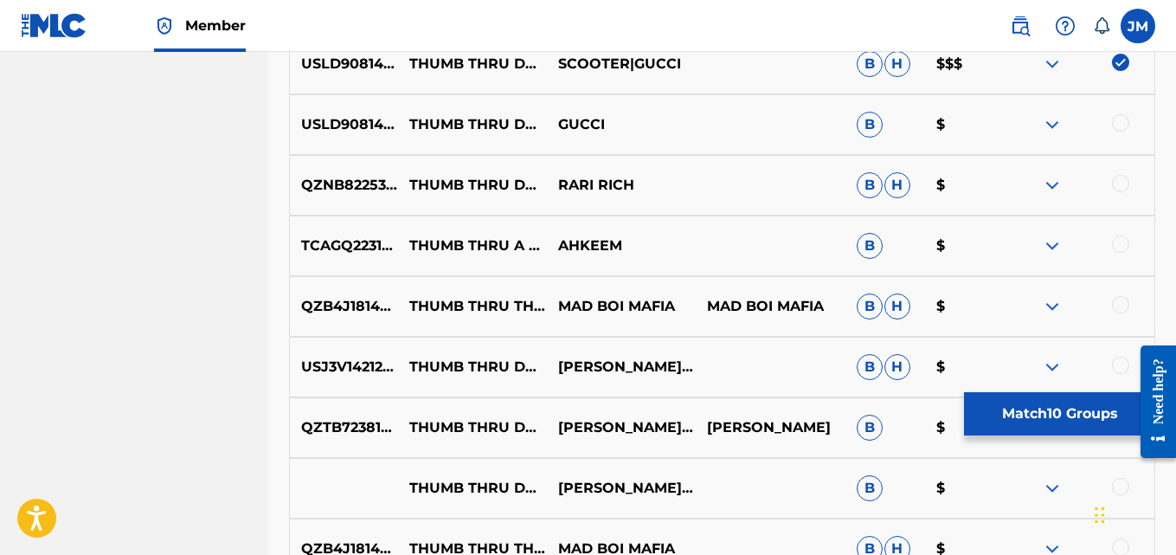
click at [1120, 120] on div at bounding box center [1120, 122] width 17 height 17
click at [1118, 183] on div at bounding box center [1120, 183] width 17 height 17
click at [1120, 248] on div at bounding box center [1120, 243] width 17 height 17
click at [1119, 317] on div "QZB4J1814278 THUMB THRU THE CHECK MAD BOI MAFIA MAD BOI MAFIA B H $" at bounding box center [722, 306] width 866 height 61
click at [1122, 298] on div at bounding box center [1120, 304] width 17 height 17
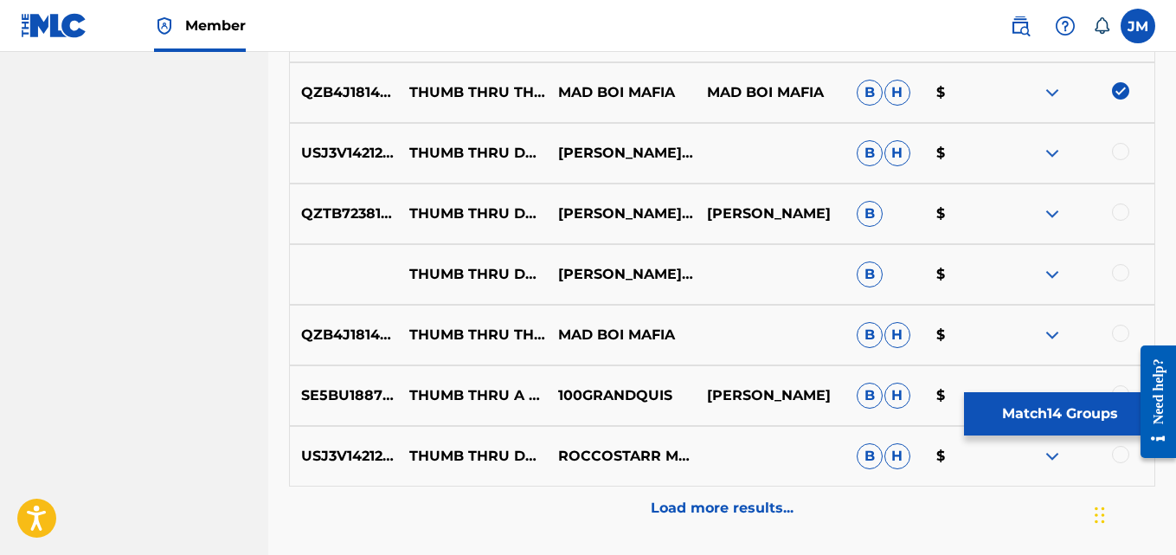
scroll to position [1432, 0]
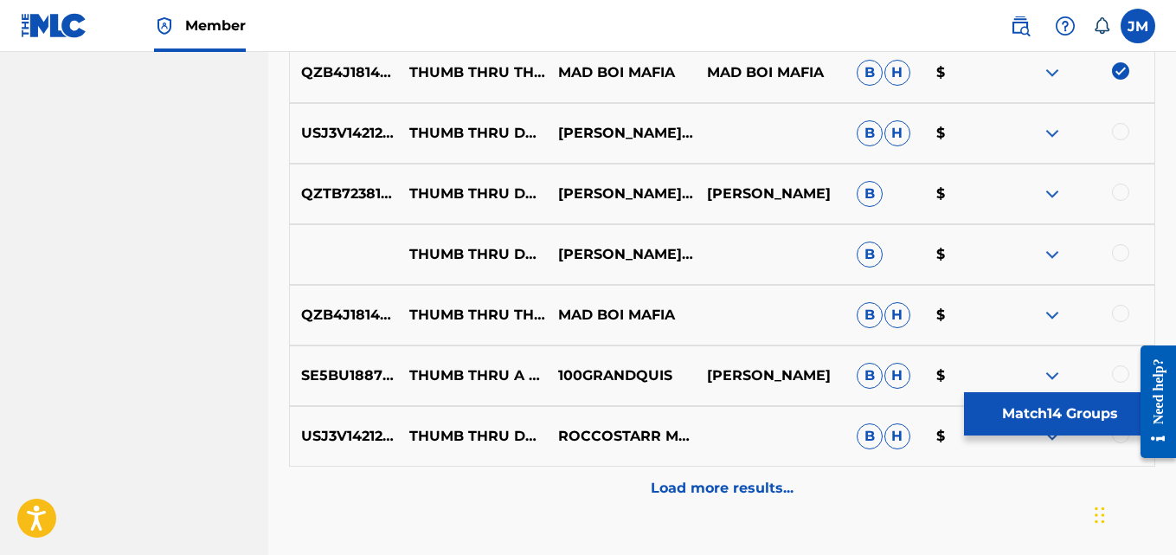
click at [1122, 137] on div at bounding box center [1120, 131] width 17 height 17
click at [1127, 192] on div at bounding box center [1120, 191] width 17 height 17
click at [1113, 245] on div at bounding box center [1079, 254] width 149 height 21
click at [1119, 255] on div at bounding box center [1120, 252] width 17 height 17
click at [1118, 311] on div at bounding box center [1120, 312] width 17 height 17
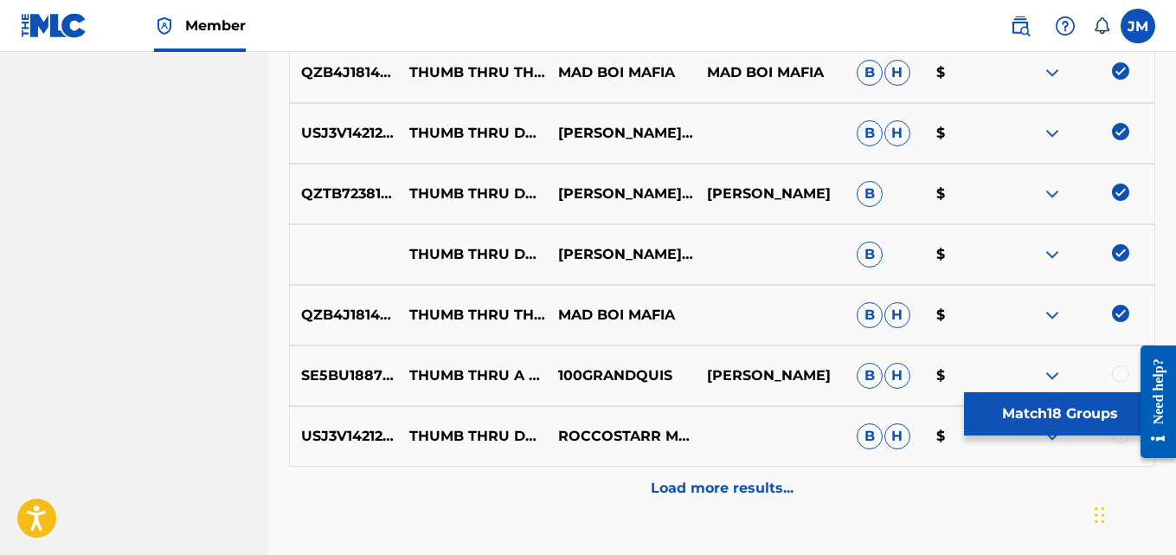
click at [1114, 374] on div at bounding box center [1120, 373] width 17 height 17
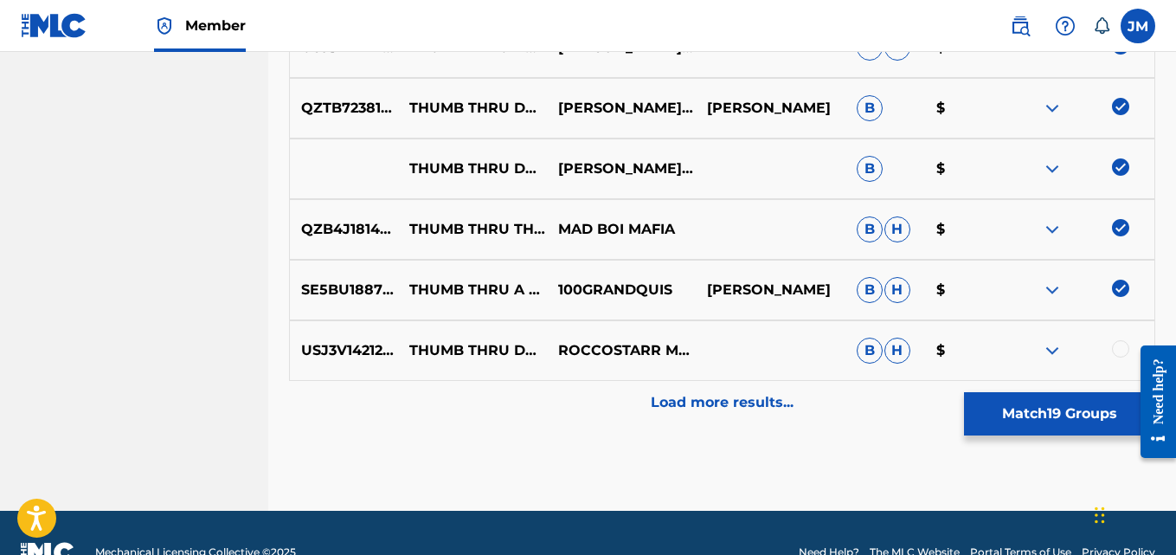
scroll to position [1556, 0]
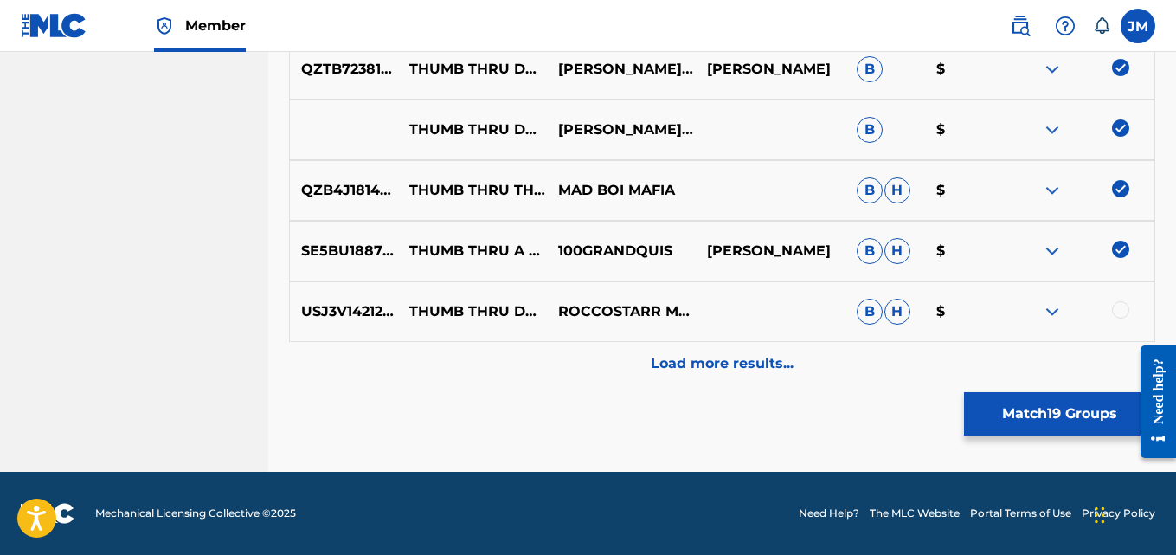
click at [1118, 304] on div at bounding box center [1120, 309] width 17 height 17
click at [765, 353] on p "Load more results..." at bounding box center [722, 363] width 143 height 21
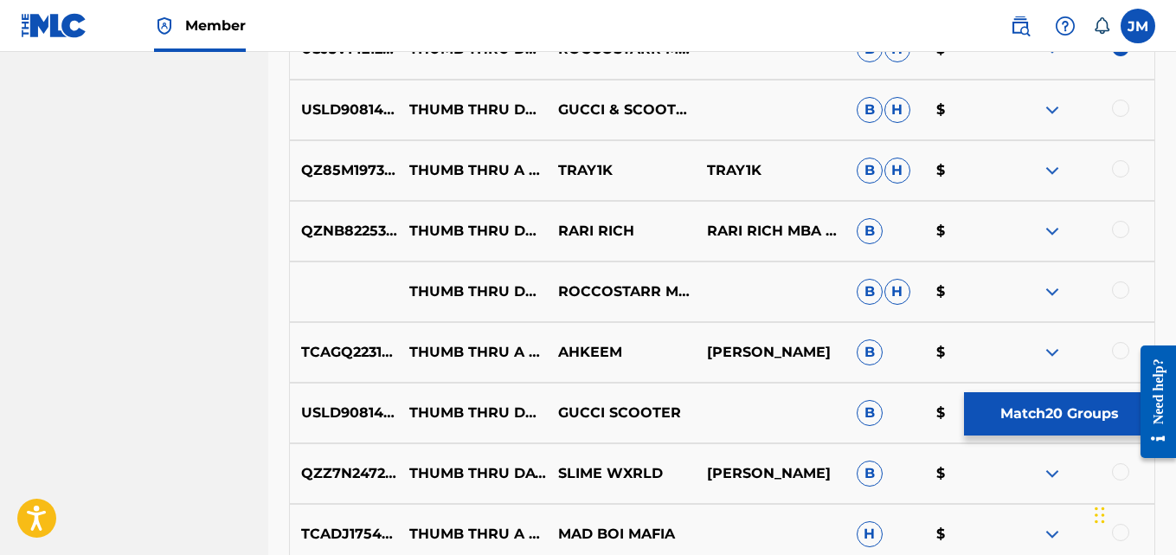
scroll to position [1823, 0]
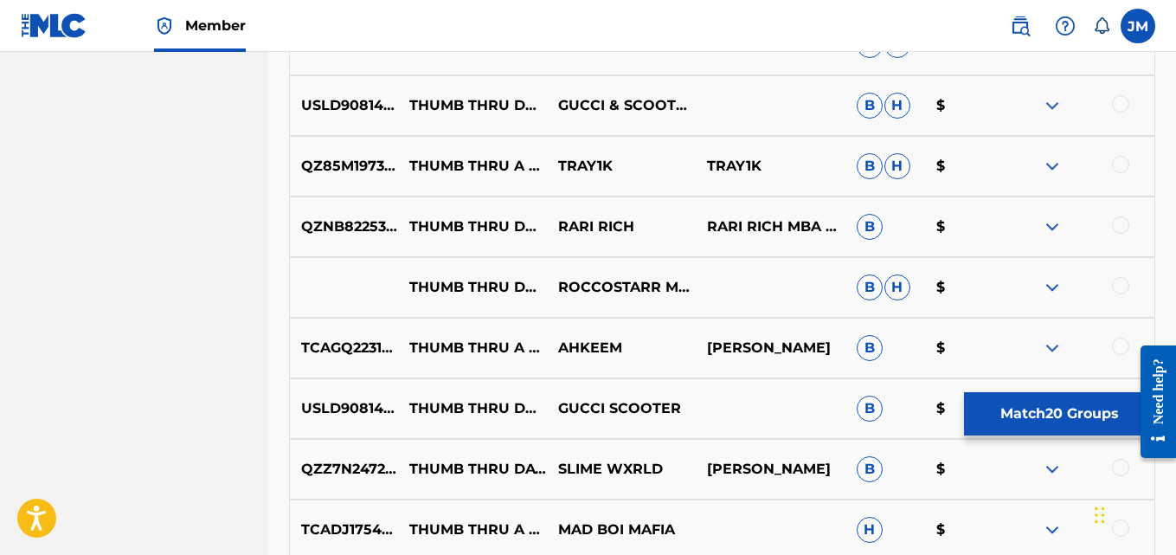
click at [1119, 86] on div "USLD90814855 THUMB THRU DA CHECK GUCCI & SCOOTER B H $" at bounding box center [722, 105] width 866 height 61
click at [1119, 110] on div at bounding box center [1120, 103] width 17 height 17
click at [1118, 163] on div at bounding box center [1120, 164] width 17 height 17
click at [1124, 226] on div at bounding box center [1120, 224] width 17 height 17
click at [1115, 291] on div at bounding box center [1120, 285] width 17 height 17
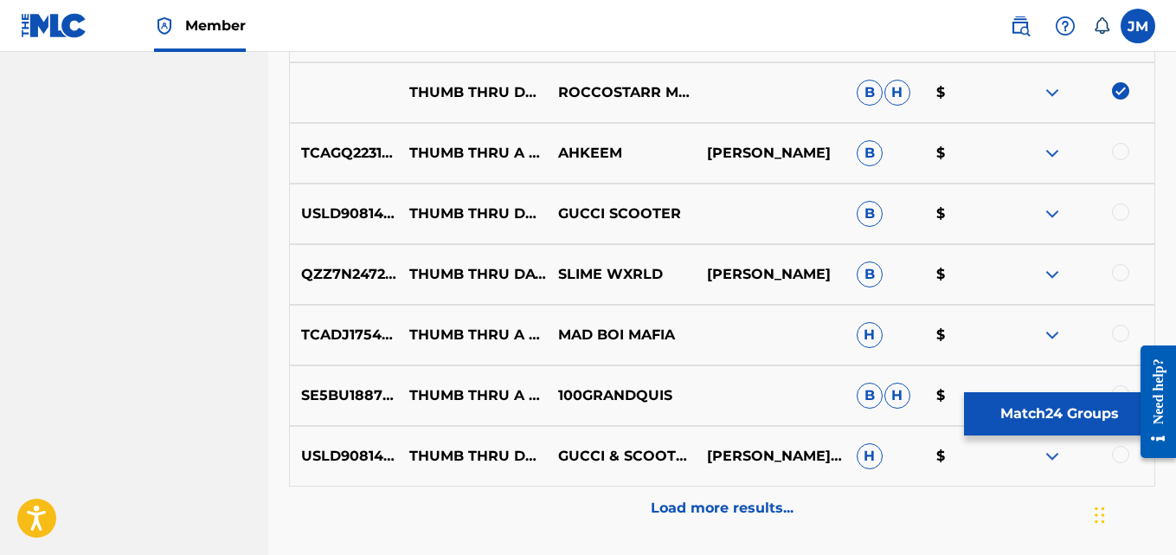
scroll to position [2043, 0]
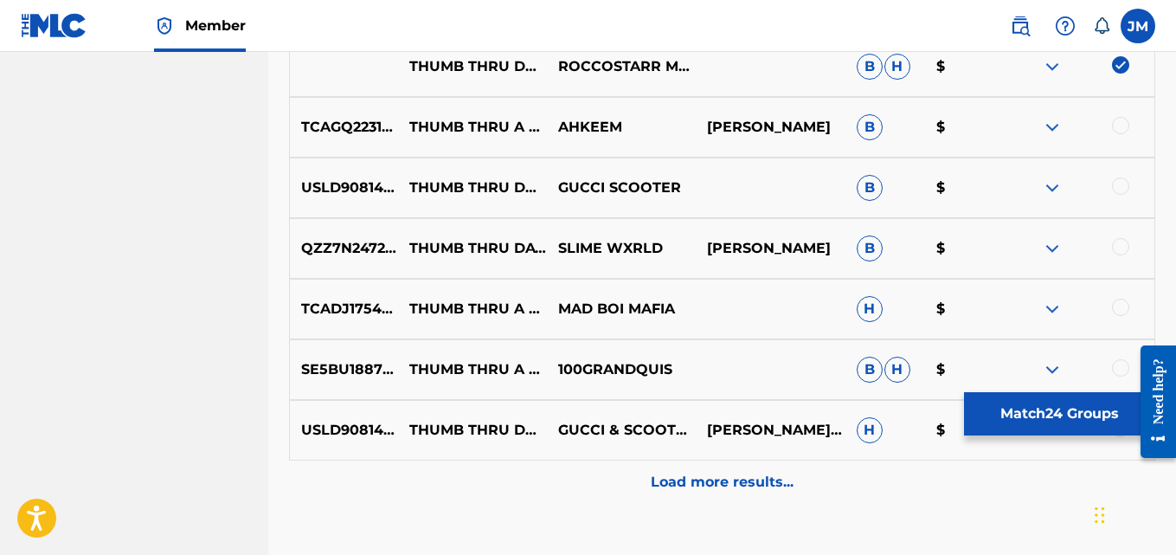
click at [1124, 130] on div at bounding box center [1120, 125] width 17 height 17
click at [1117, 178] on div at bounding box center [1120, 185] width 17 height 17
click at [1122, 252] on div at bounding box center [1120, 246] width 17 height 17
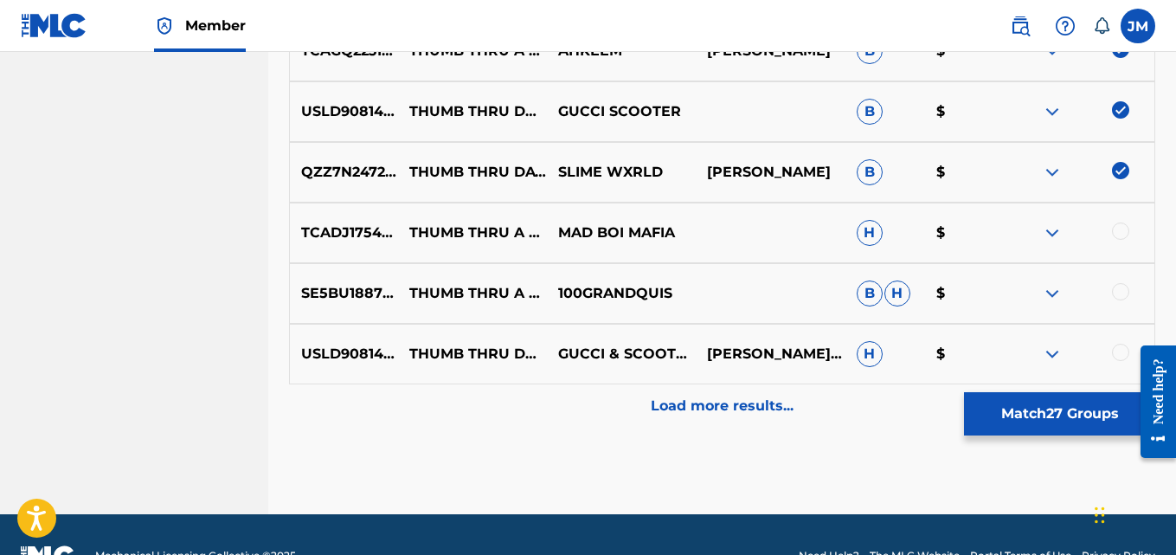
scroll to position [2162, 0]
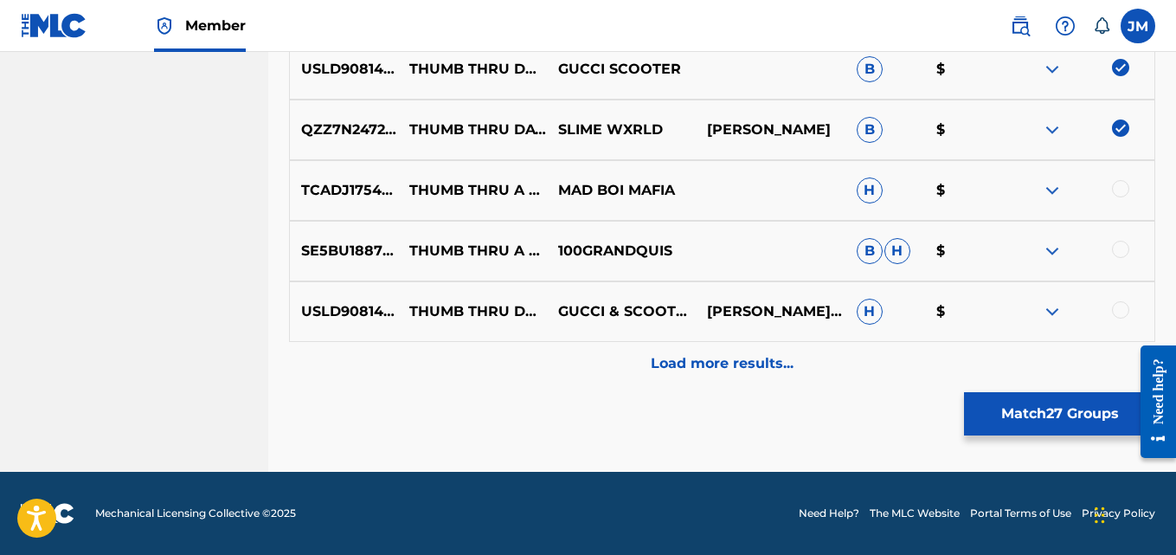
click at [1119, 307] on div at bounding box center [1120, 309] width 17 height 17
click at [1121, 246] on div at bounding box center [1120, 248] width 17 height 17
click at [1120, 189] on div at bounding box center [1120, 188] width 17 height 17
click at [710, 361] on p "Load more results..." at bounding box center [722, 363] width 143 height 21
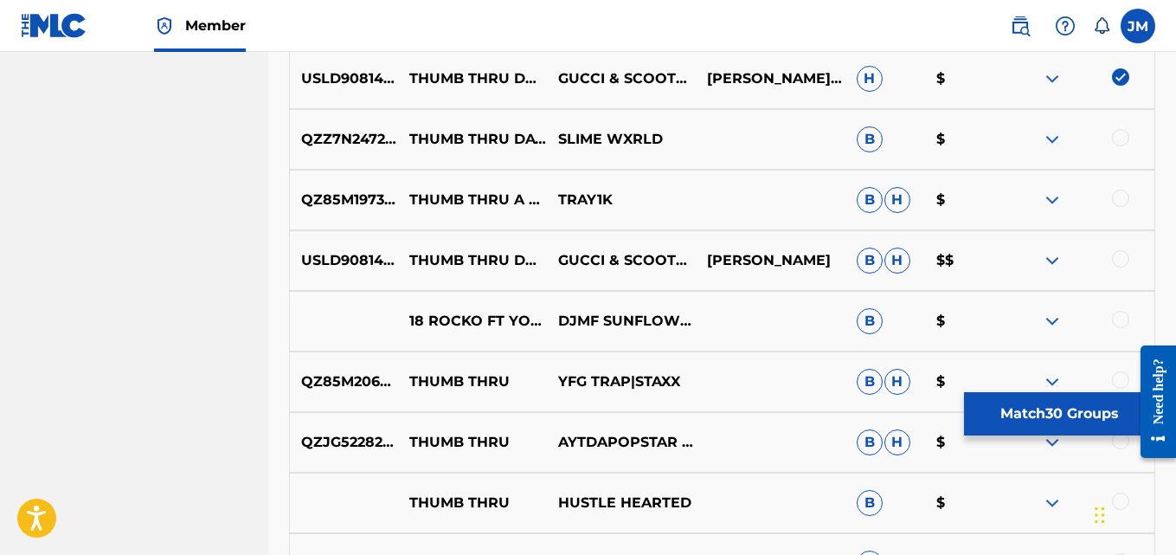
scroll to position [2414, 0]
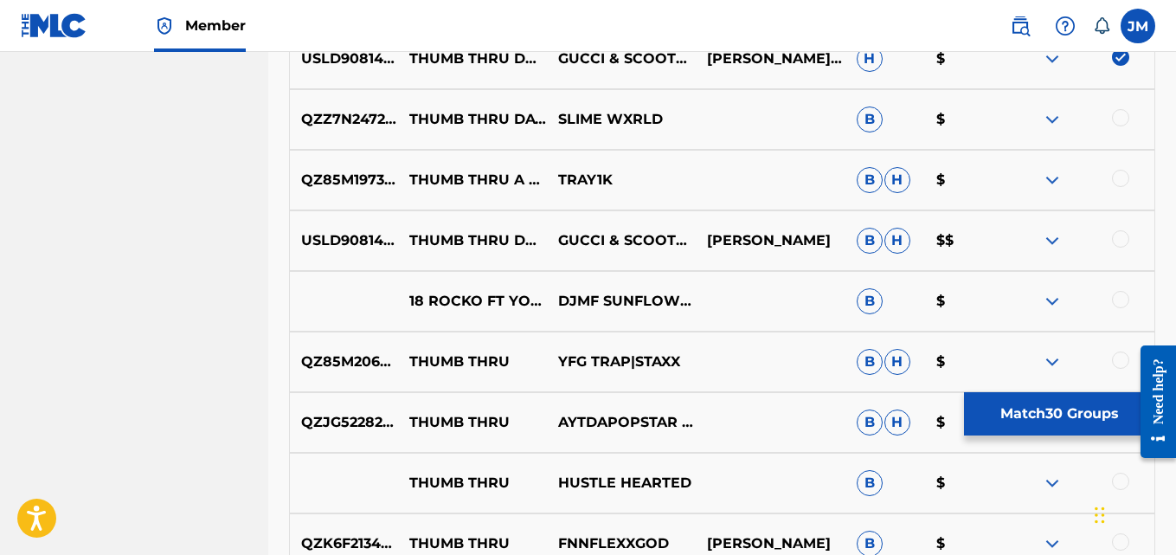
click at [1124, 118] on div at bounding box center [1120, 117] width 17 height 17
click at [1117, 228] on div "USLD90814855 THUMB THRU DA CHECK GUCCI & SCOOTER [PERSON_NAME] [PERSON_NAME] $$" at bounding box center [722, 240] width 866 height 61
click at [1115, 245] on div at bounding box center [1120, 238] width 17 height 17
click at [1119, 185] on div at bounding box center [1120, 178] width 17 height 17
click at [1120, 302] on div at bounding box center [1120, 299] width 17 height 17
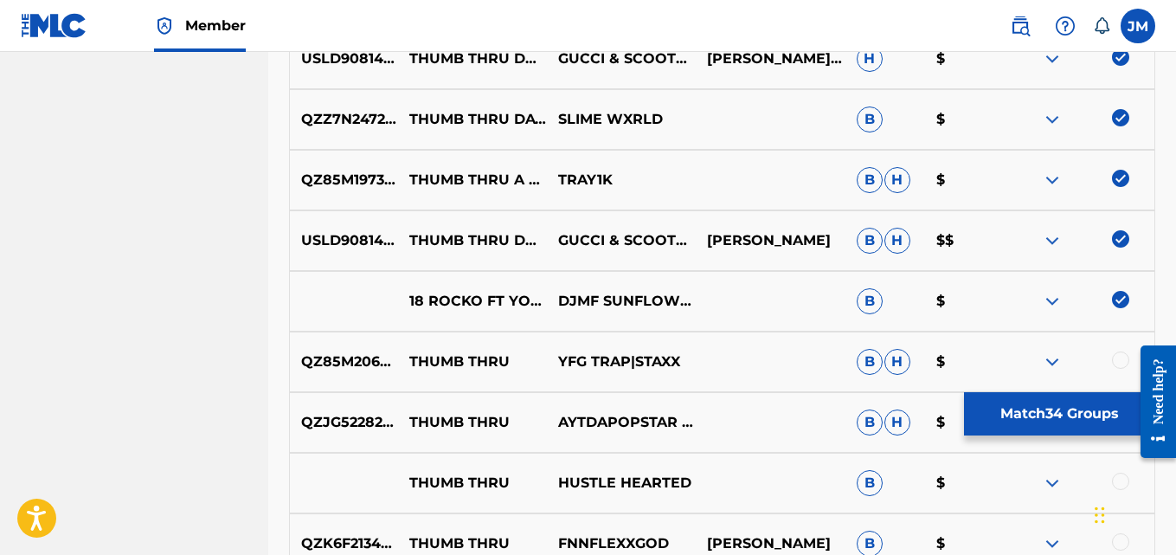
click at [1121, 365] on div at bounding box center [1120, 359] width 17 height 17
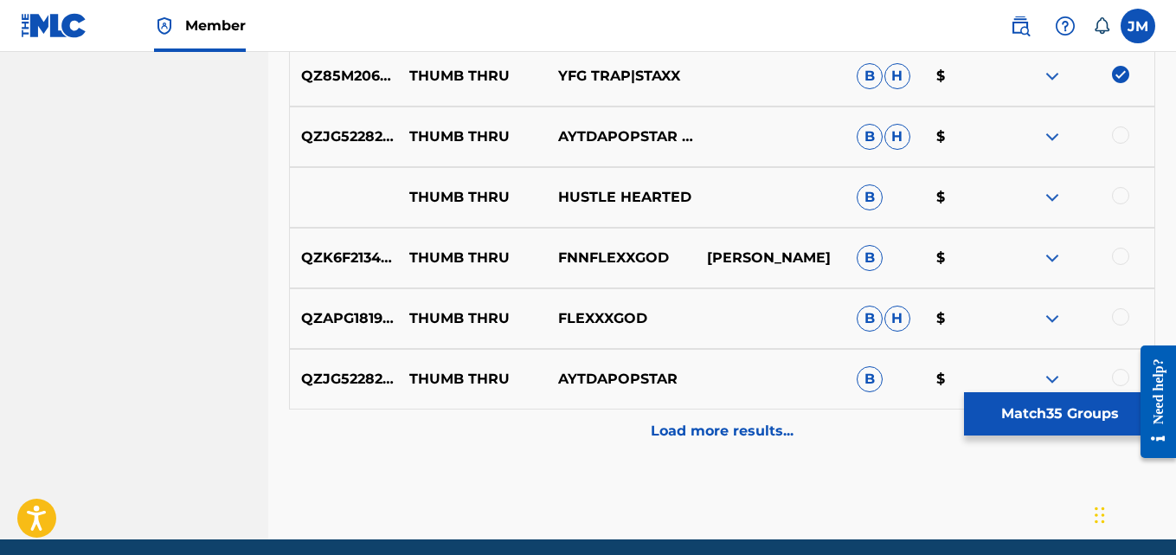
scroll to position [2715, 0]
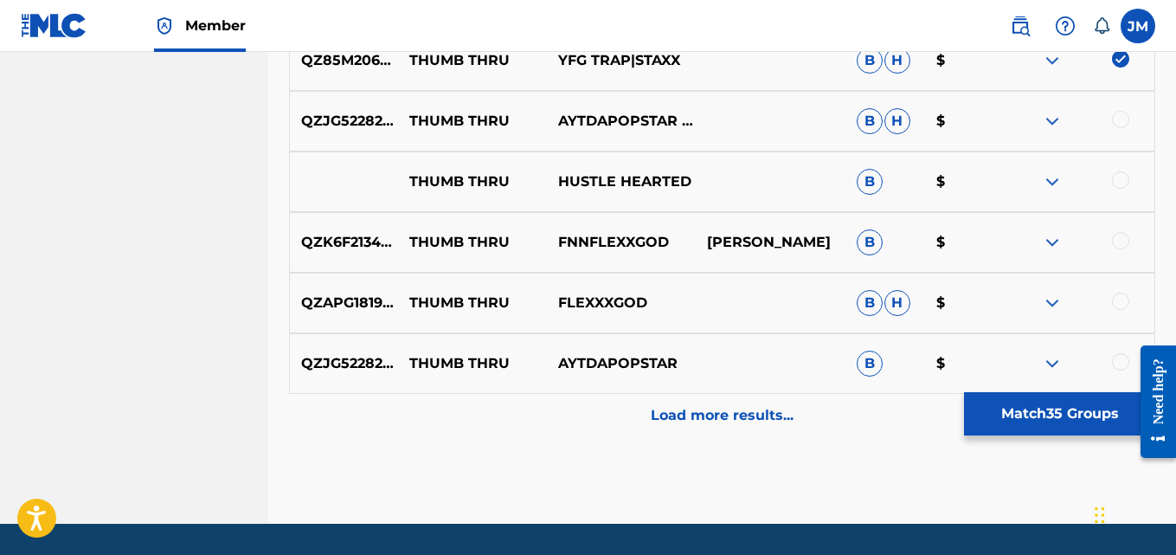
click at [1119, 124] on div at bounding box center [1120, 119] width 17 height 17
click at [1113, 182] on div at bounding box center [1120, 179] width 17 height 17
click at [1113, 242] on div at bounding box center [1120, 240] width 17 height 17
click at [1110, 295] on div at bounding box center [1079, 302] width 149 height 21
click at [1122, 306] on div at bounding box center [1120, 300] width 17 height 17
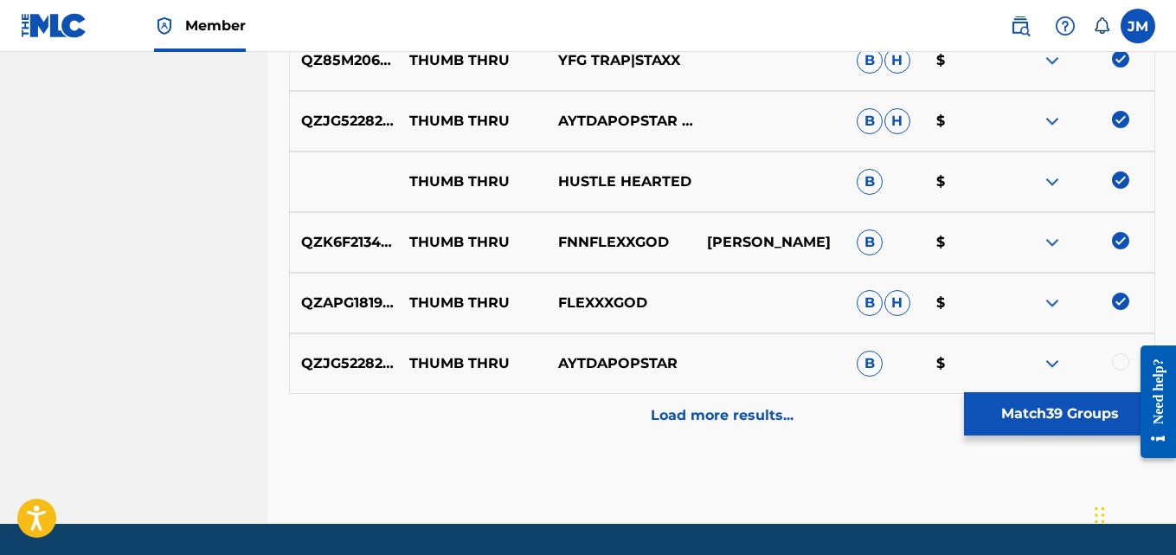
click at [1119, 366] on div at bounding box center [1120, 361] width 17 height 17
click at [708, 420] on p "Load more results..." at bounding box center [722, 415] width 143 height 21
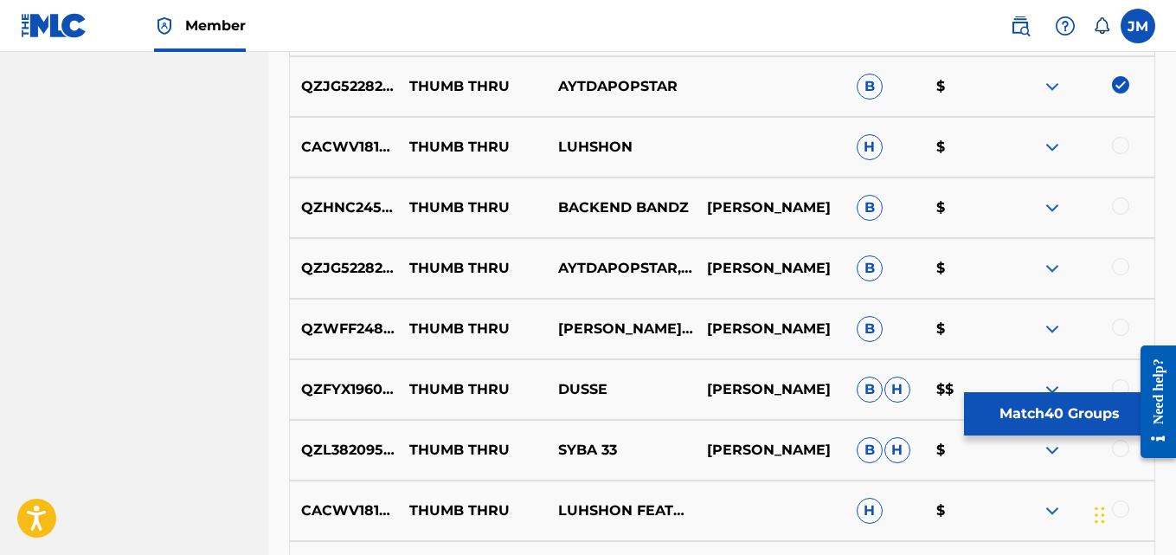
scroll to position [3042, 0]
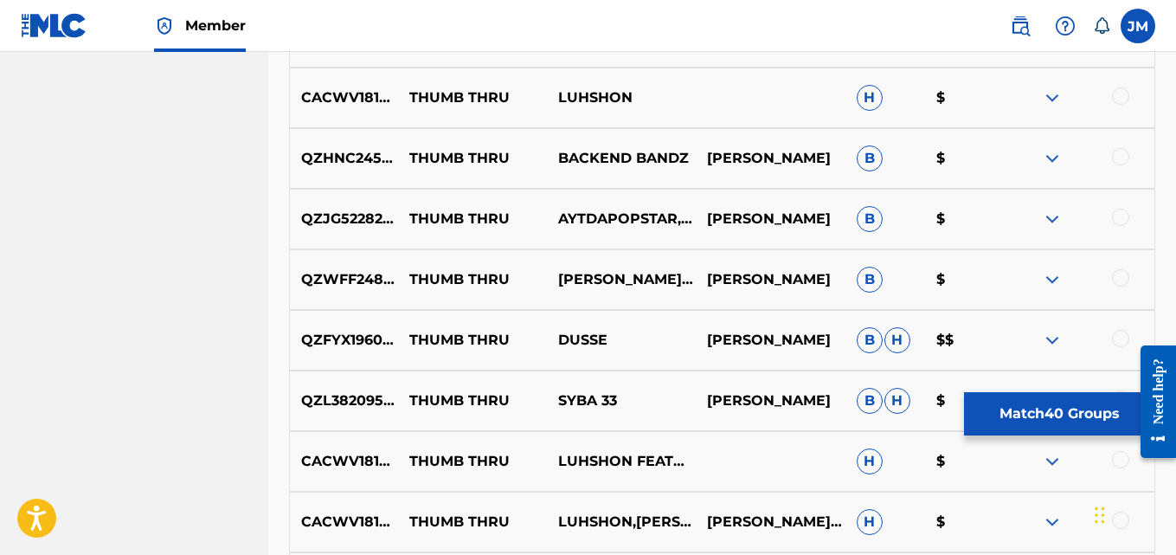
click at [1124, 103] on div at bounding box center [1120, 95] width 17 height 17
click at [1120, 157] on div at bounding box center [1120, 156] width 17 height 17
click at [1122, 221] on div at bounding box center [1120, 216] width 17 height 17
click at [1122, 279] on div at bounding box center [1120, 277] width 17 height 17
click at [1114, 344] on div at bounding box center [1120, 338] width 17 height 17
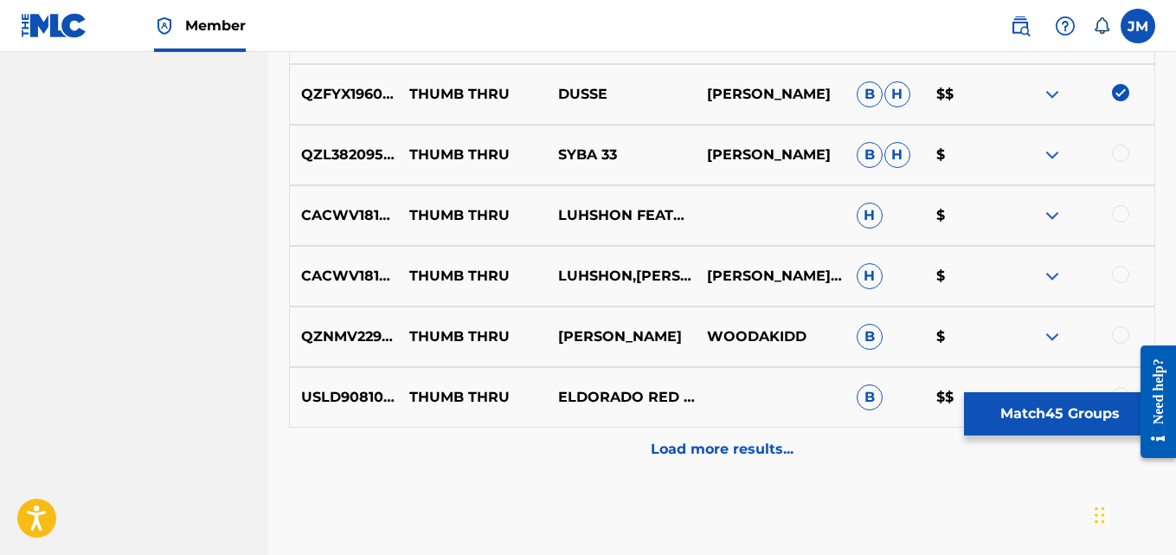
scroll to position [3293, 0]
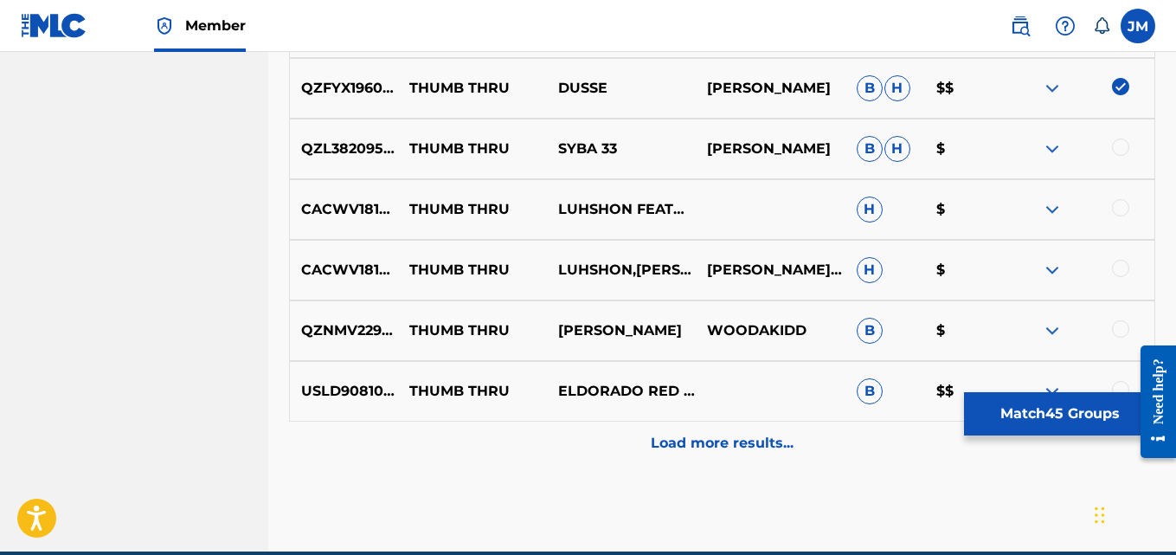
click at [1119, 330] on div at bounding box center [1120, 328] width 17 height 17
click at [1123, 279] on div at bounding box center [1079, 270] width 149 height 21
click at [1123, 273] on div at bounding box center [1120, 268] width 17 height 17
click at [1116, 207] on div at bounding box center [1120, 207] width 17 height 17
click at [1119, 141] on div at bounding box center [1120, 146] width 17 height 17
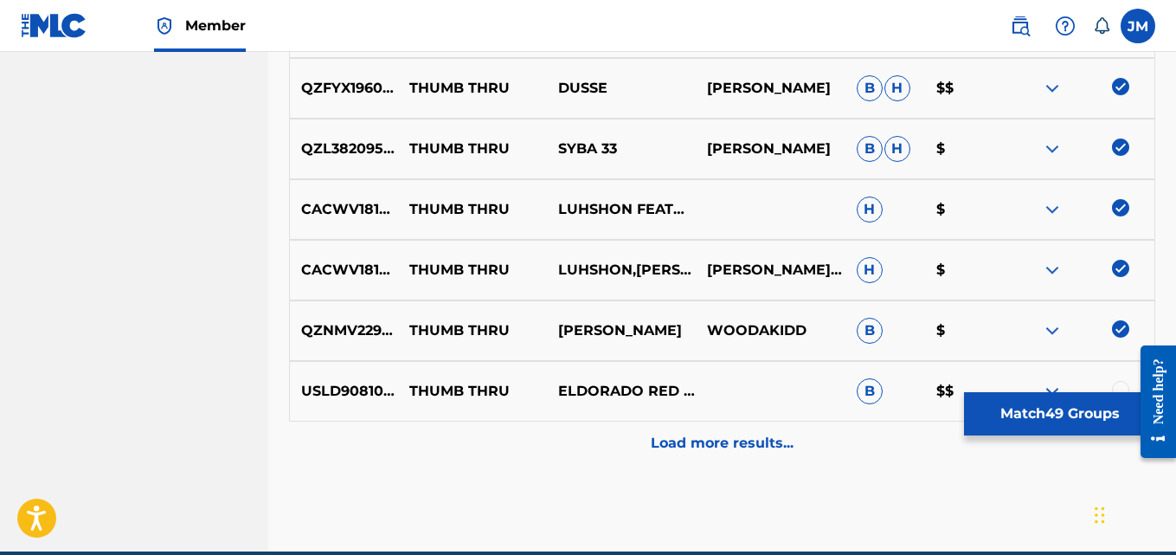
scroll to position [3373, 0]
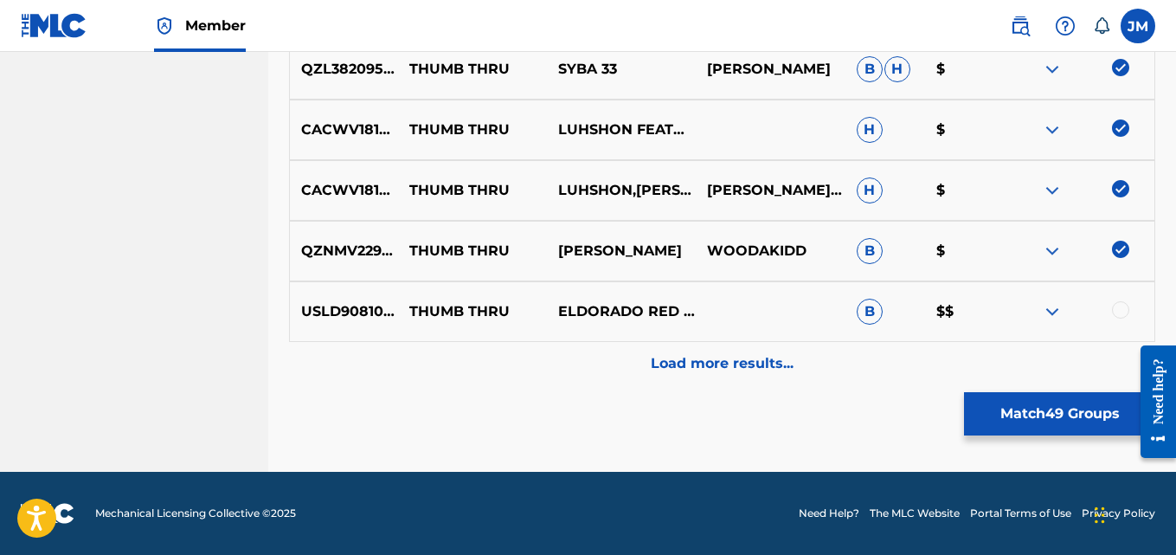
click at [1118, 305] on div at bounding box center [1120, 309] width 17 height 17
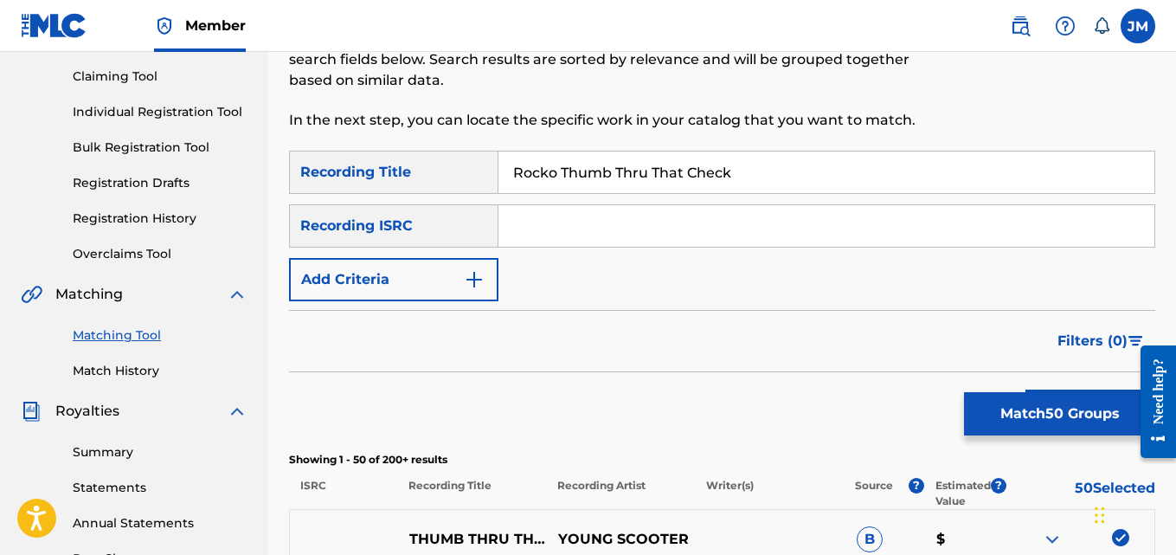
scroll to position [165, 0]
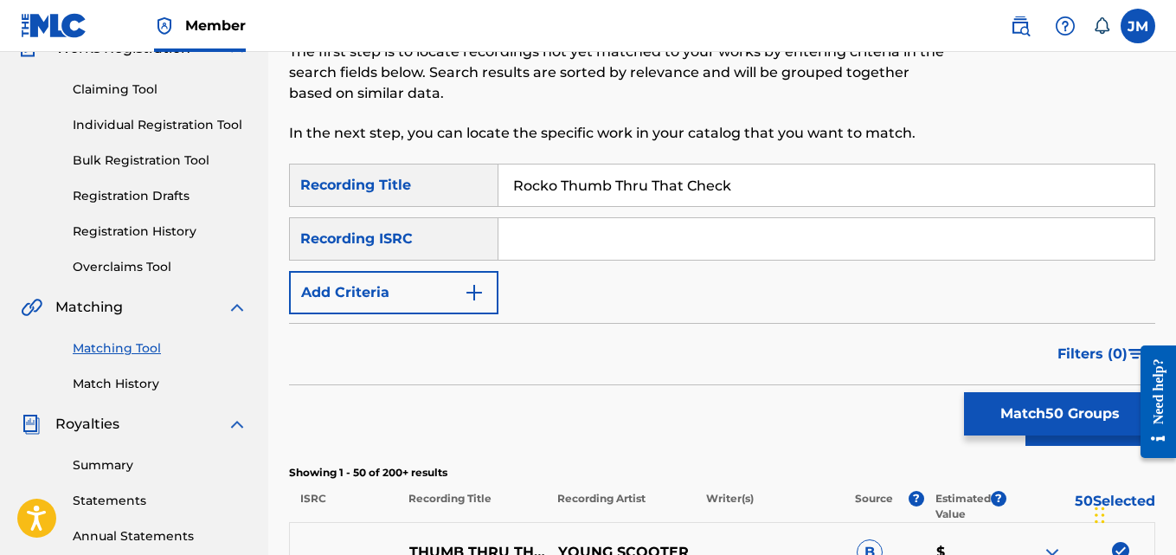
click at [471, 286] on img "Search Form" at bounding box center [474, 292] width 21 height 21
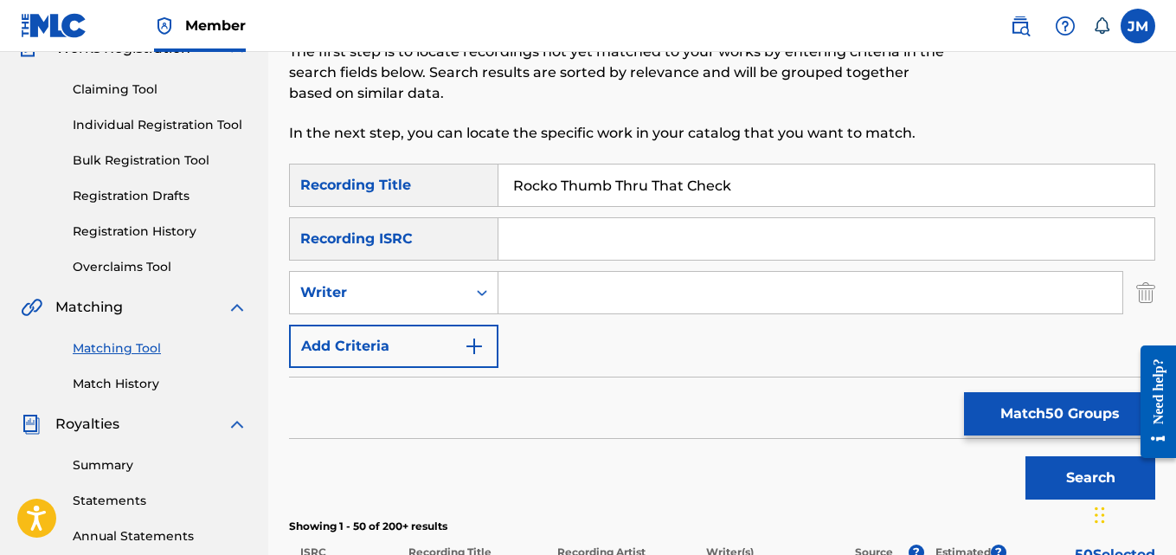
click at [472, 343] on img "Search Form" at bounding box center [474, 346] width 21 height 21
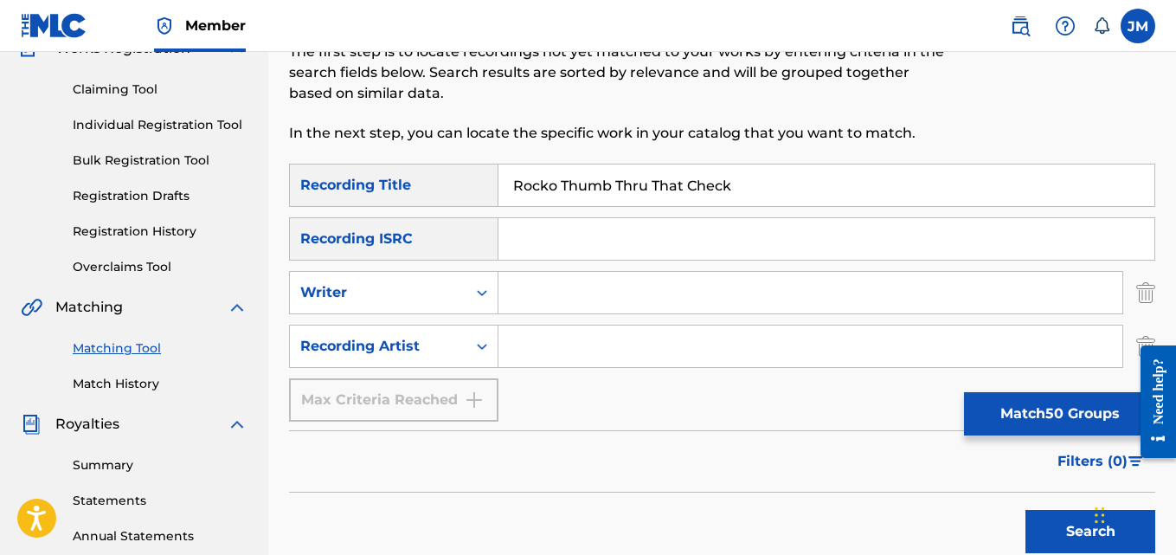
click at [540, 348] on input "Search Form" at bounding box center [810, 346] width 624 height 42
type input "Rocko featuring [PERSON_NAME]"
click at [569, 287] on input "Search Form" at bounding box center [810, 293] width 624 height 42
type input "[PERSON_NAME]"
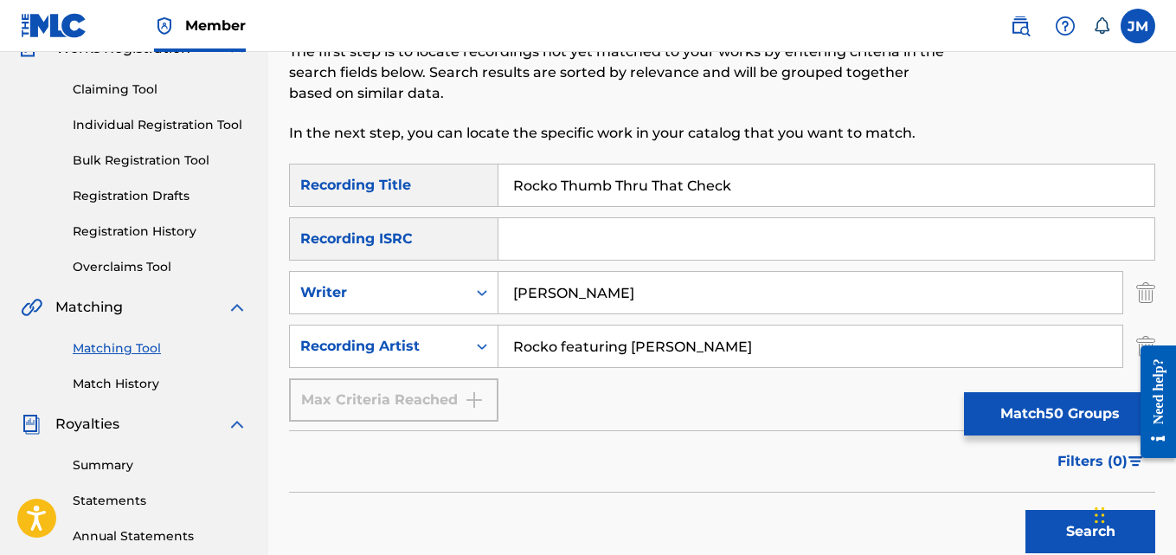
click at [629, 237] on input "Search Form" at bounding box center [826, 239] width 656 height 42
click at [822, 398] on div "SearchWithCriteria617b53b5-a08b-46ec-b60d-da4e349cf831 Recording Title Rocko Th…" at bounding box center [722, 292] width 866 height 258
click at [478, 400] on div "Max Criteria Reached" at bounding box center [393, 399] width 209 height 43
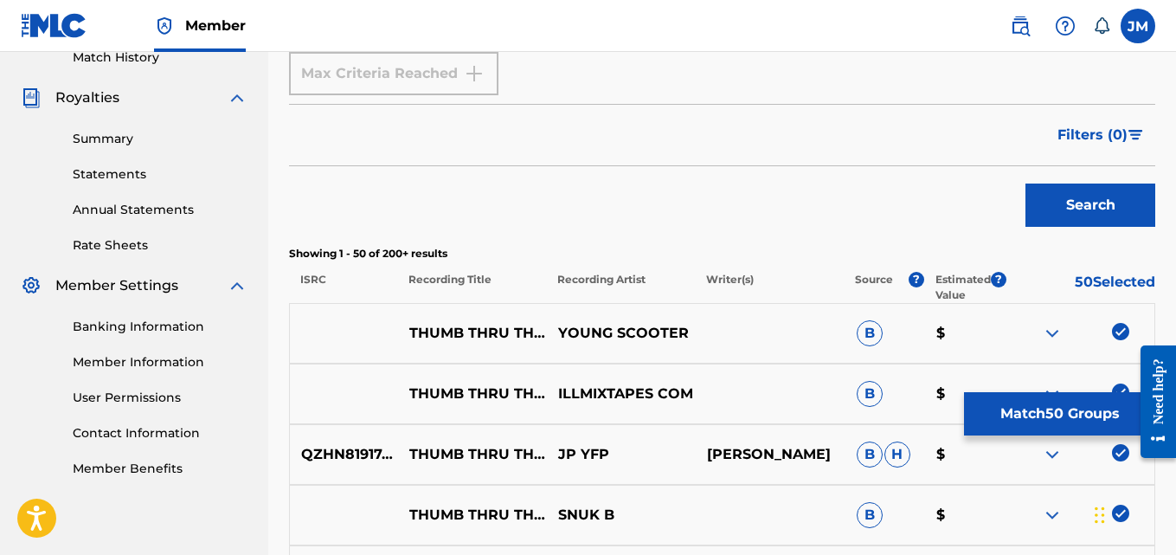
scroll to position [415, 0]
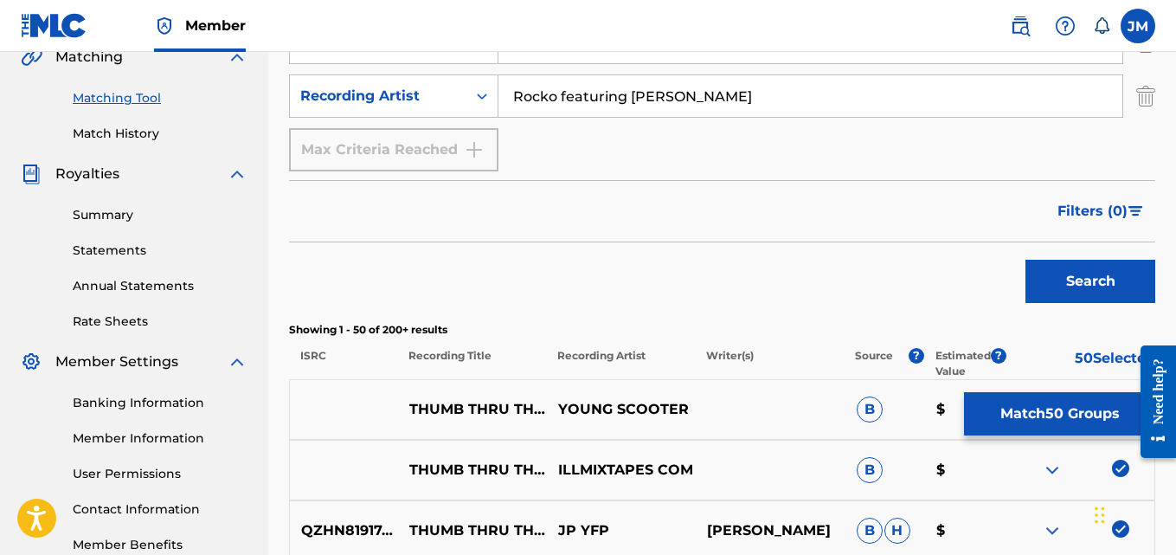
click at [675, 96] on input "Rocko featuring [PERSON_NAME]" at bounding box center [810, 96] width 624 height 42
type input "Rocko featuring Young Scooter"
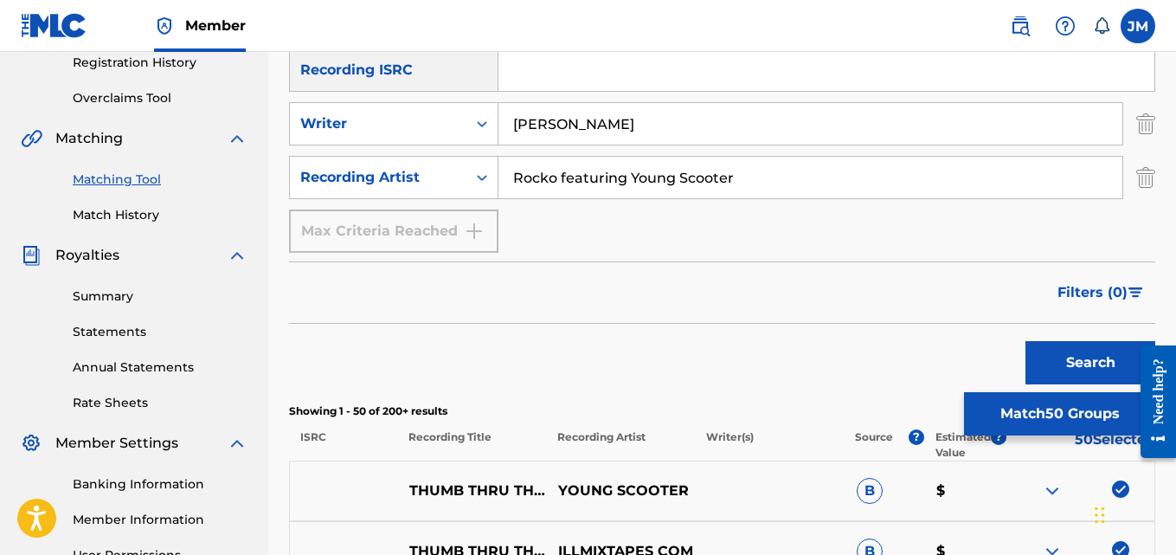
scroll to position [0, 0]
